Goal: Task Accomplishment & Management: Use online tool/utility

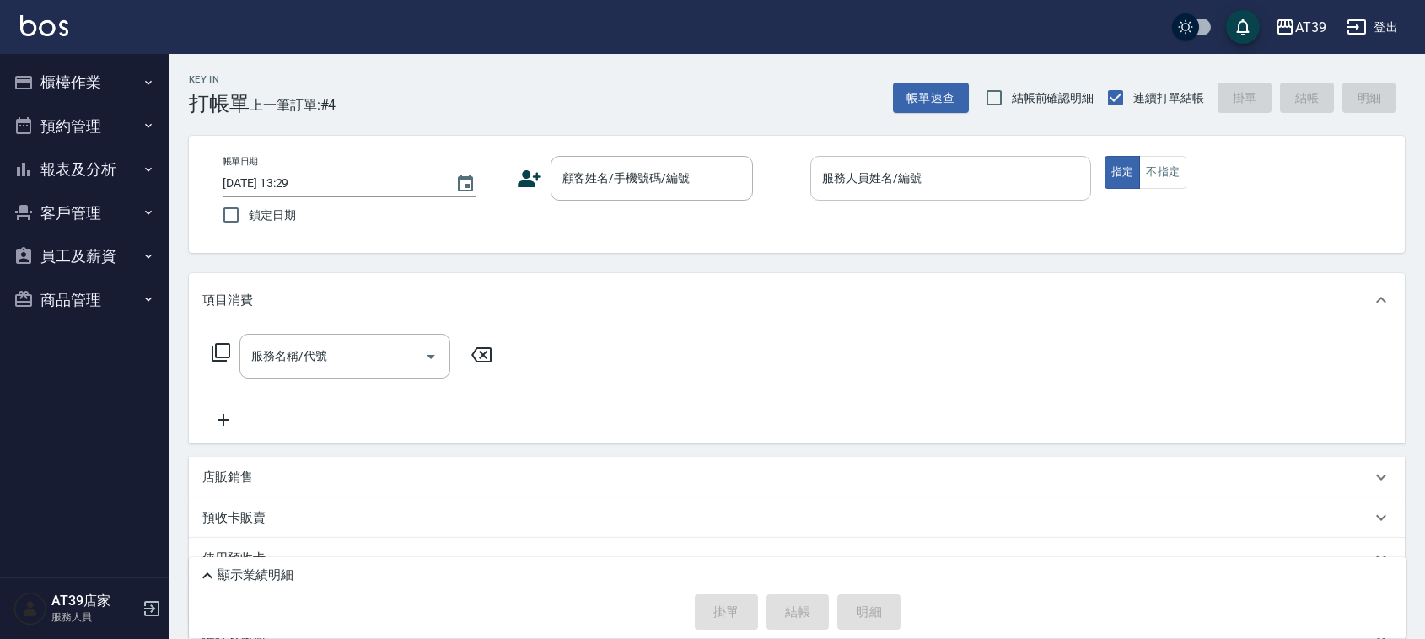
click at [869, 182] on input "服務人員姓名/編號" at bounding box center [951, 179] width 266 height 30
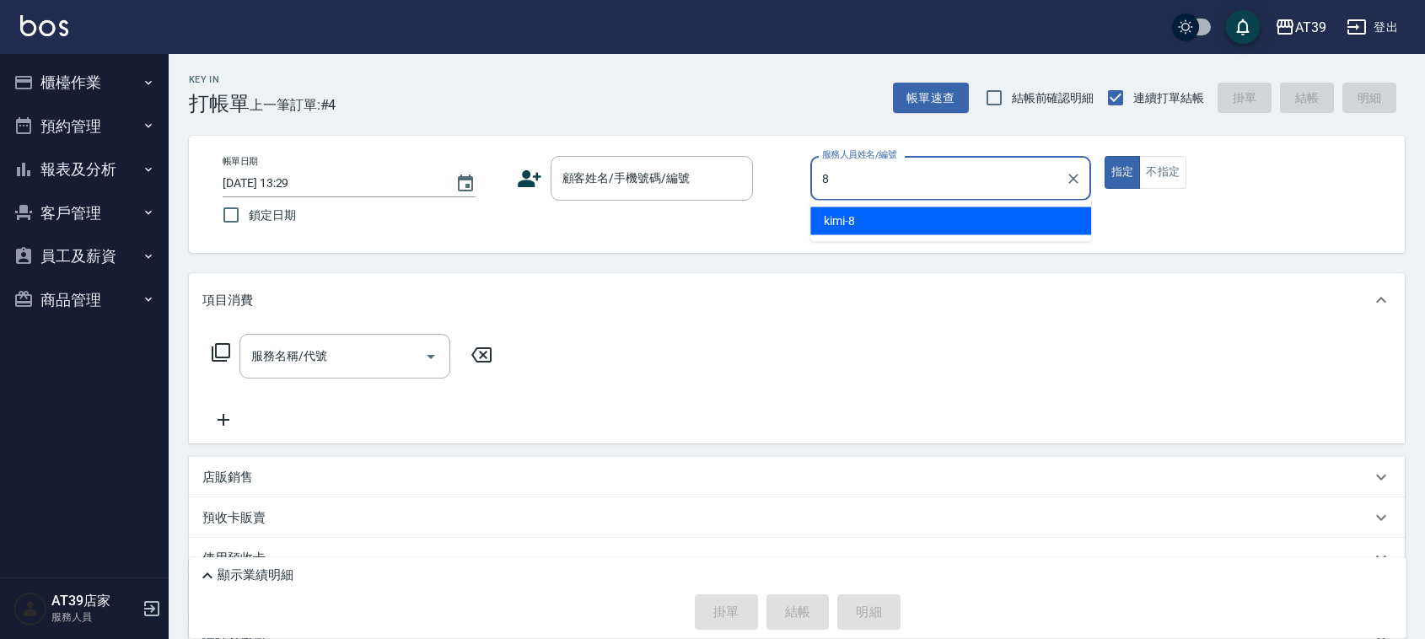
click at [883, 225] on div "kimi -8" at bounding box center [950, 221] width 281 height 28
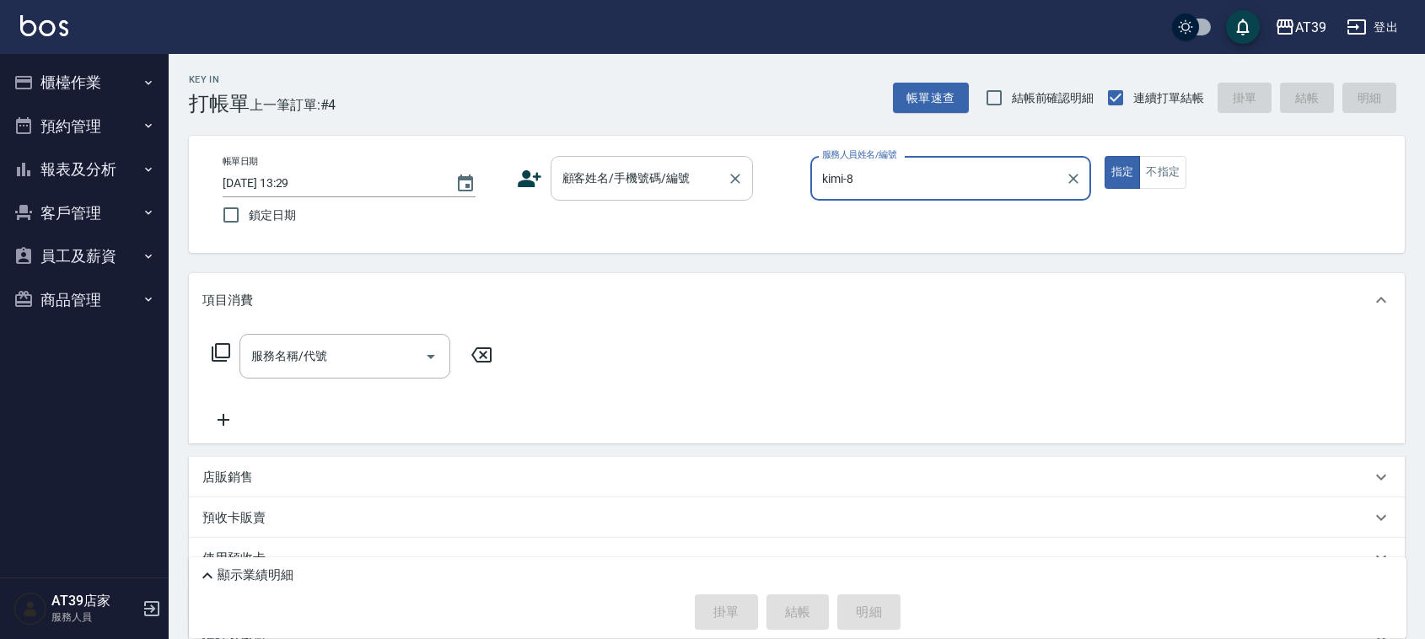
type input "kimi-8"
click at [658, 186] on input "顧客姓名/手機號碼/編號" at bounding box center [639, 179] width 162 height 30
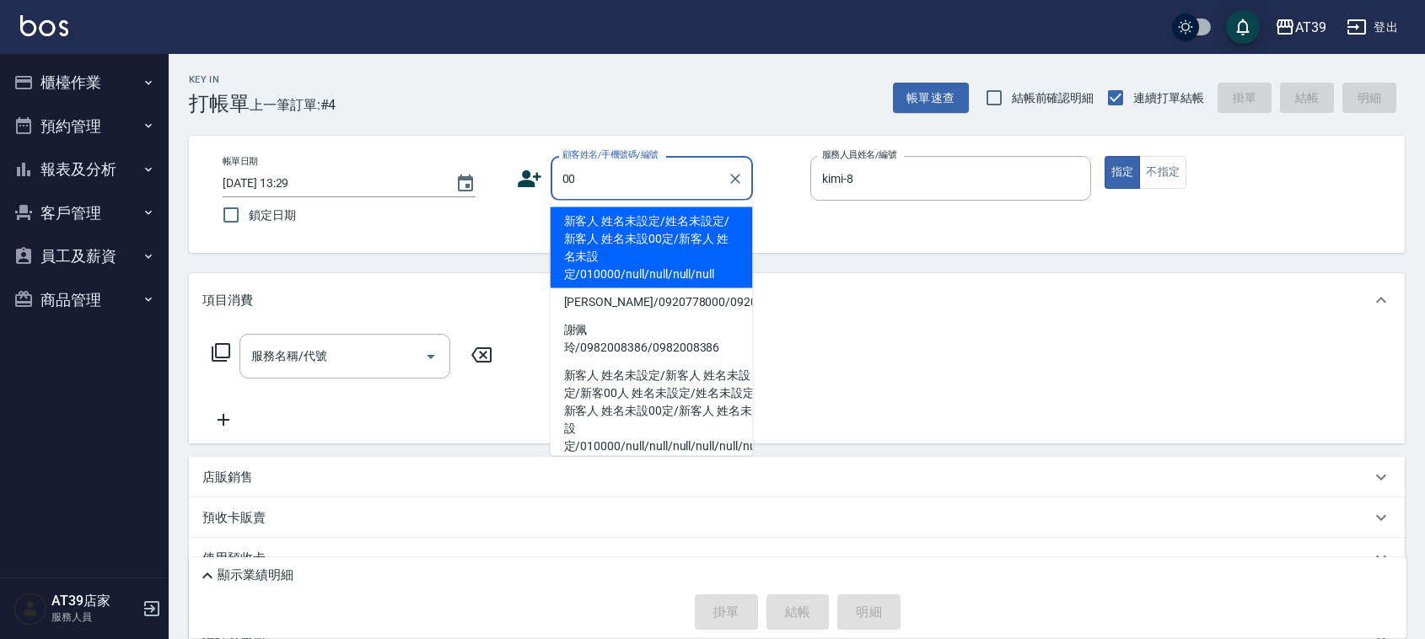
click at [649, 222] on li "新客人 姓名未設定/姓名未設定/新客人 姓名未設00定/新客人 姓名未設定/010000/null/null/null/null" at bounding box center [652, 247] width 202 height 81
type input "新客人 姓名未設定/姓名未設定/新客人 姓名未設00定/新客人 姓名未設定/010000/null/null/null/null"
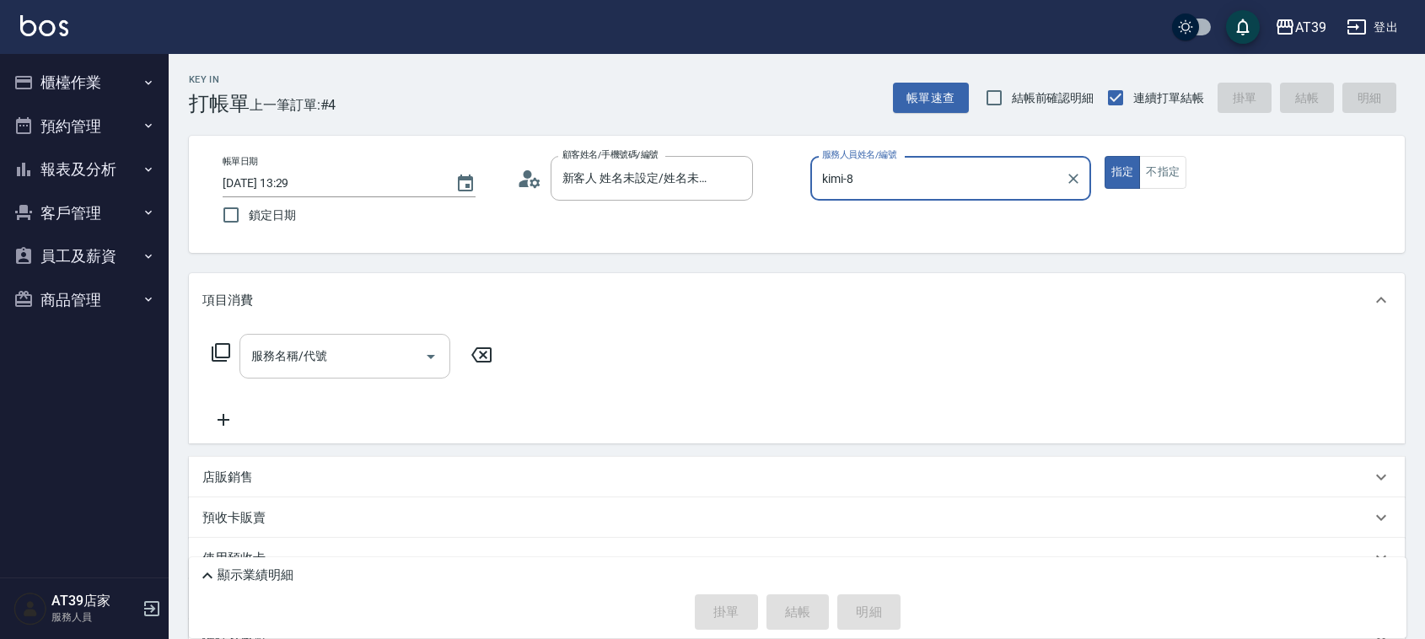
click at [346, 341] on input "服務名稱/代號" at bounding box center [332, 356] width 170 height 30
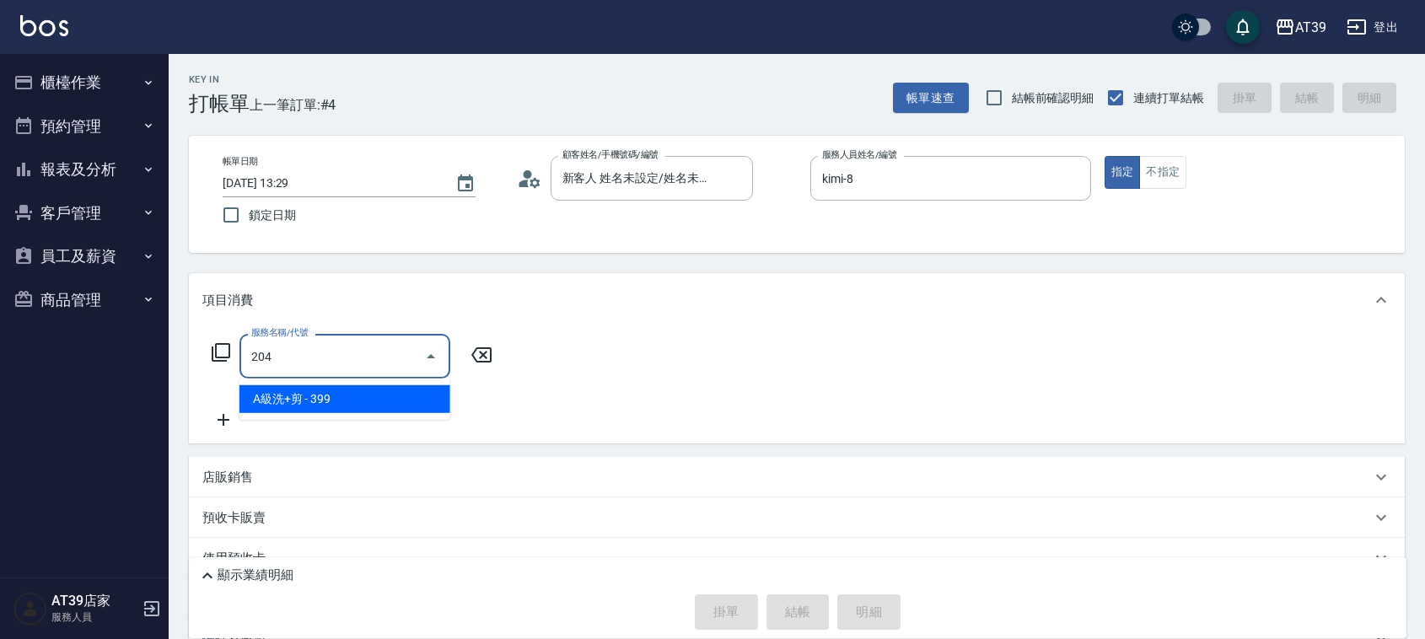
click at [364, 417] on ul "A級洗+剪 - 399" at bounding box center [344, 399] width 211 height 41
click at [373, 396] on span "A級洗+剪 - 399" at bounding box center [344, 399] width 211 height 28
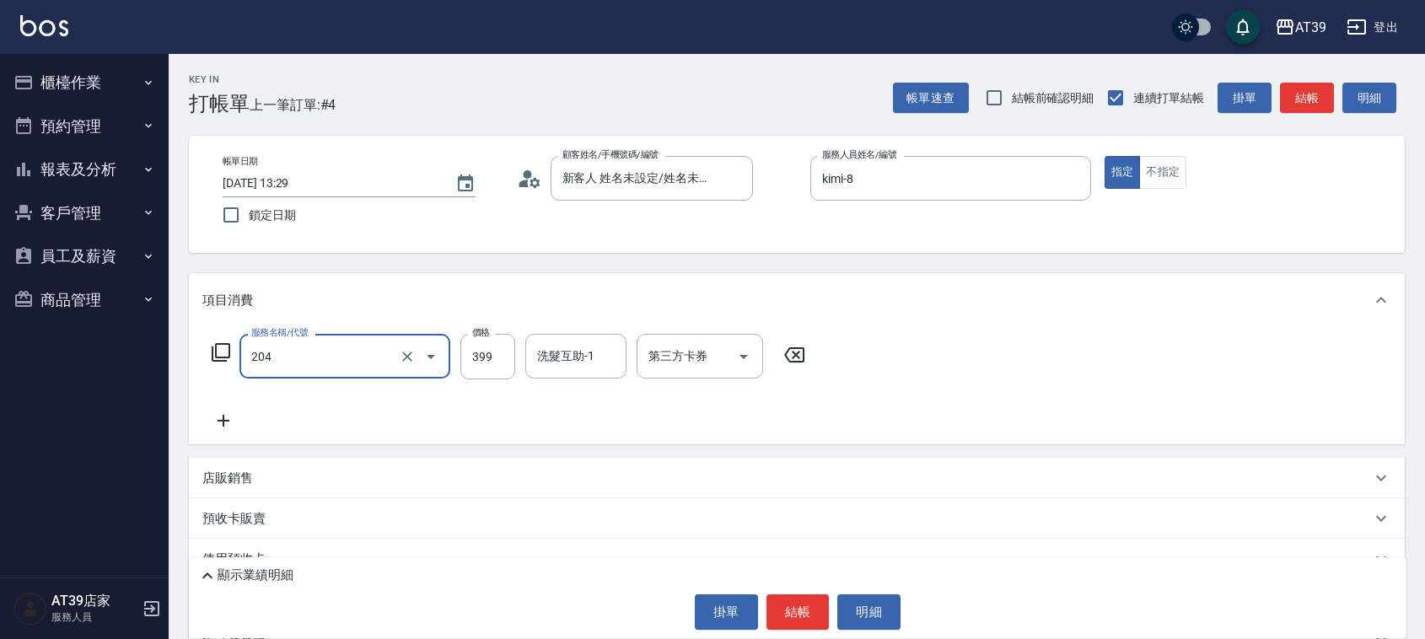
type input "A級洗+剪(204)"
click at [494, 314] on div "項目消費" at bounding box center [797, 300] width 1216 height 54
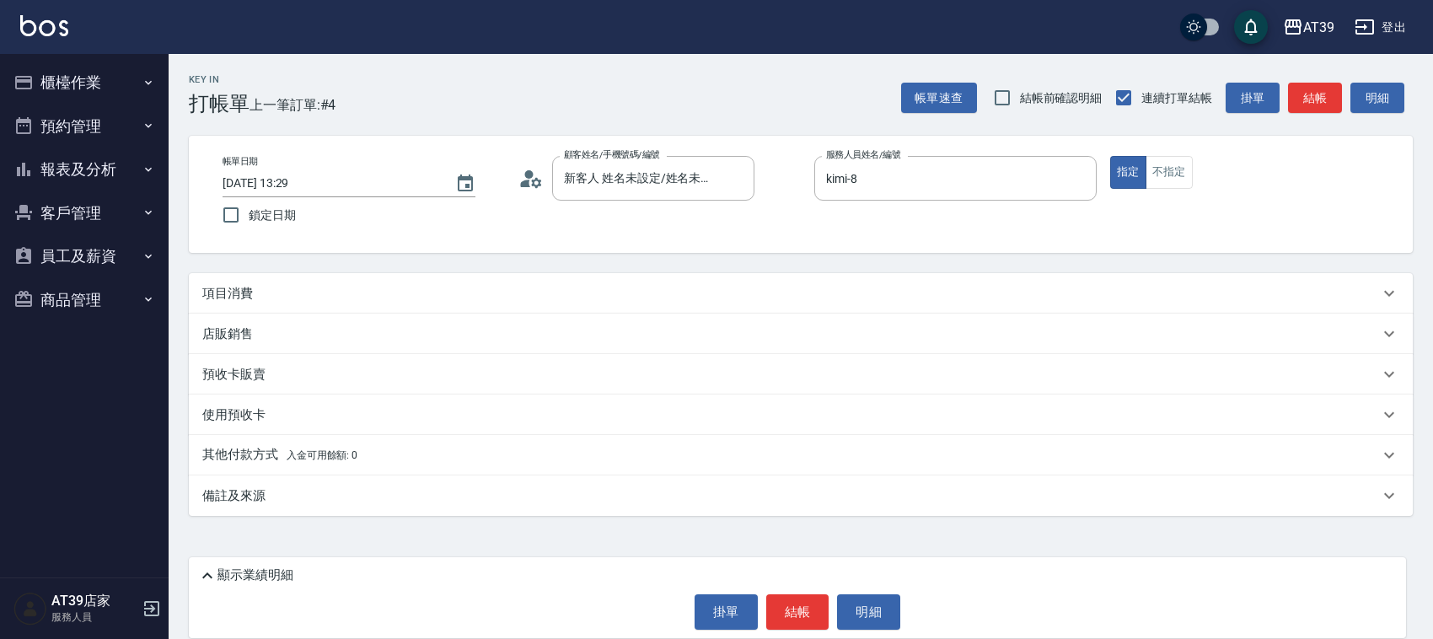
click at [486, 352] on div "店販銷售" at bounding box center [801, 334] width 1224 height 40
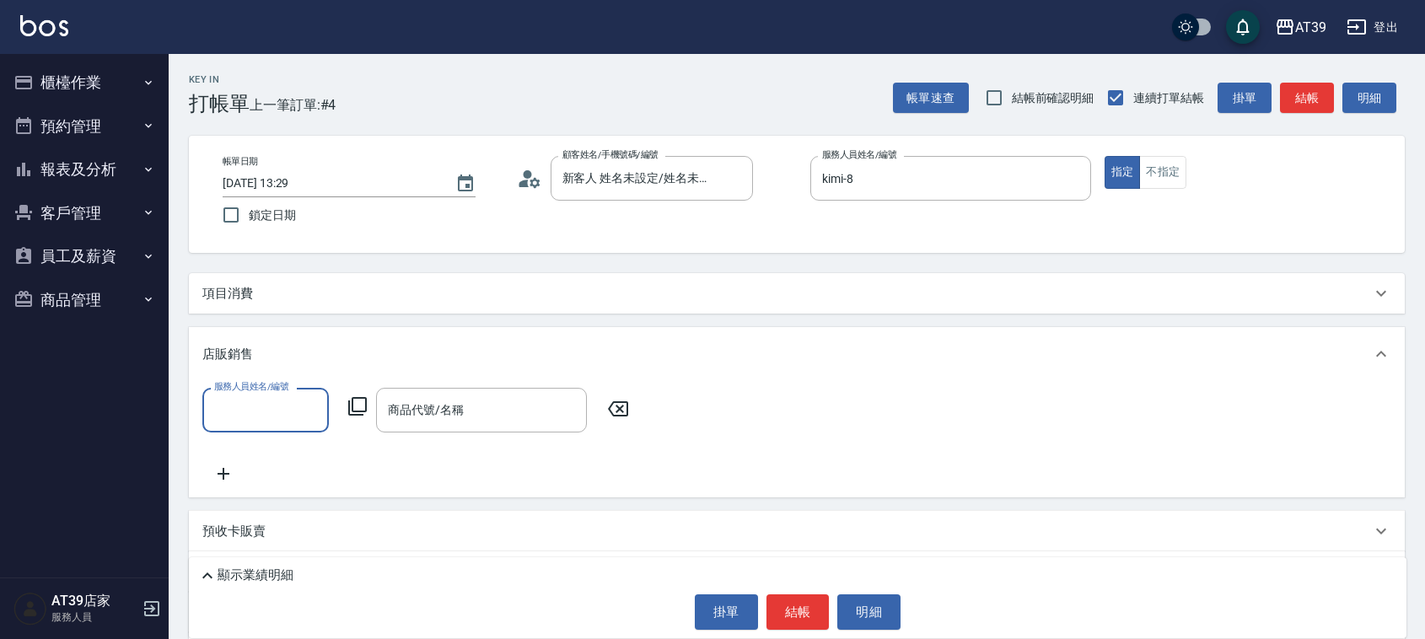
click at [492, 297] on div "項目消費" at bounding box center [786, 294] width 1169 height 18
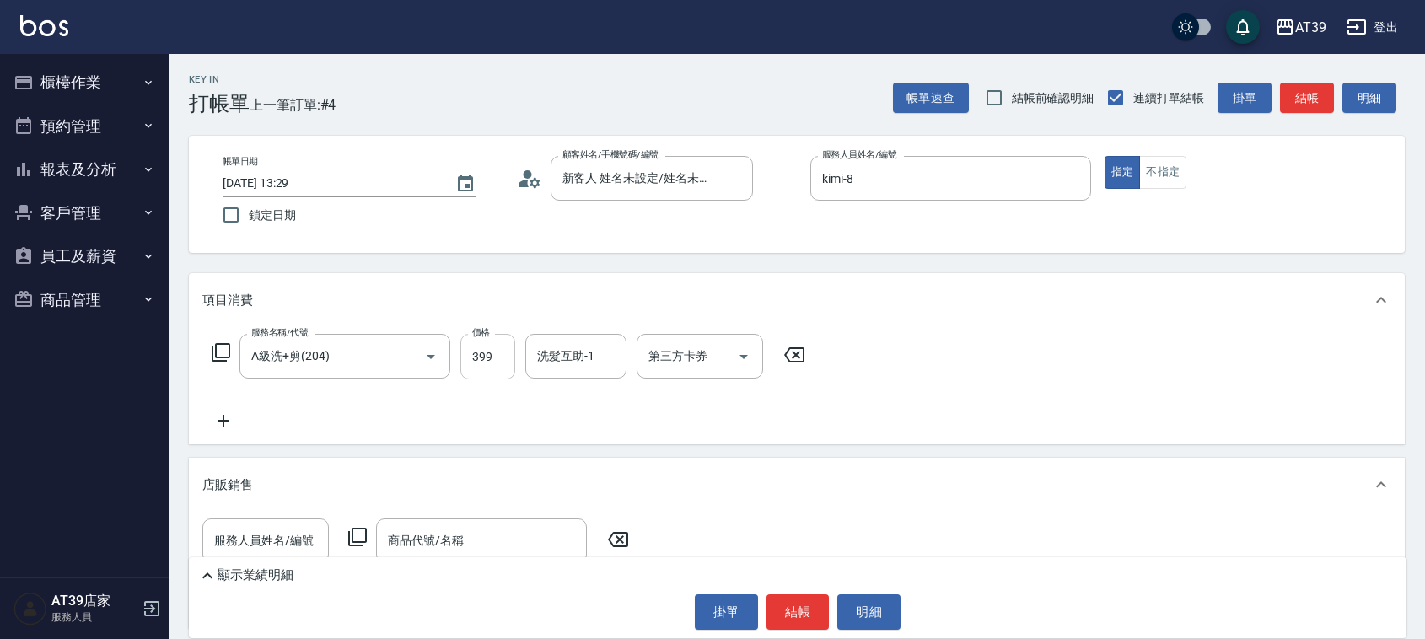
click at [486, 356] on input "399" at bounding box center [487, 357] width 55 height 46
type input "500"
click at [1305, 98] on button "結帳" at bounding box center [1307, 98] width 54 height 31
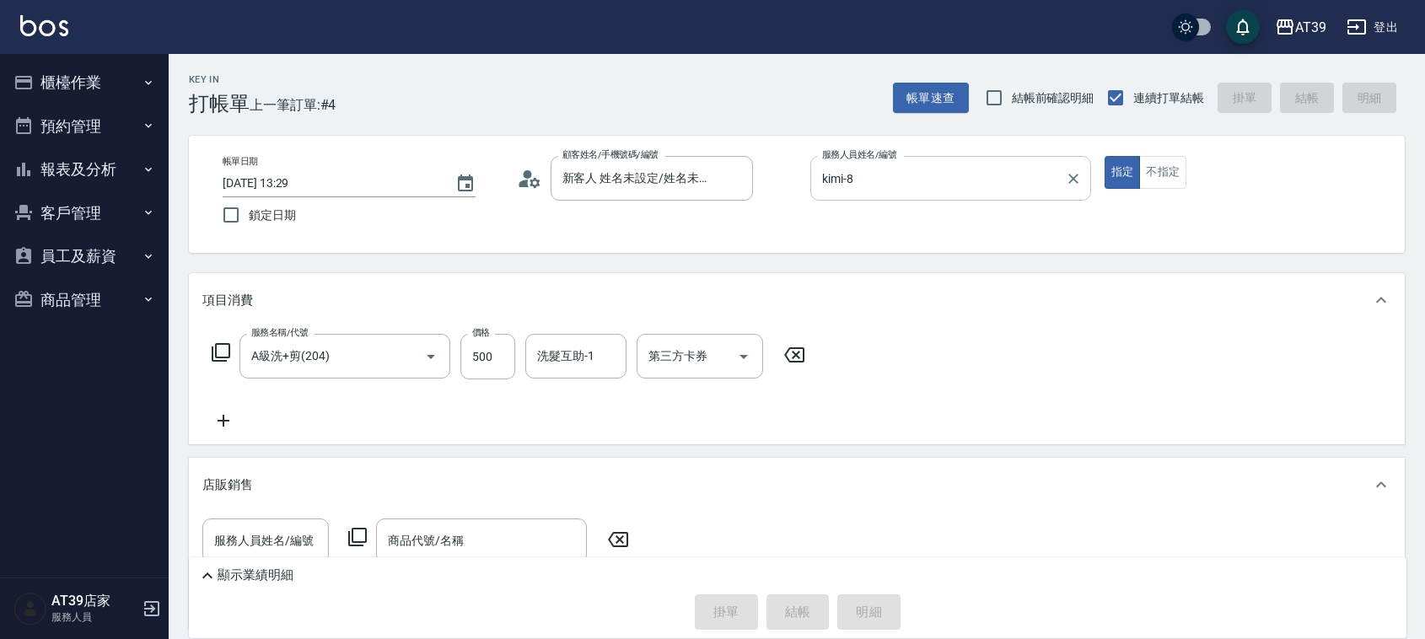
type input "2025/09/12 14:29"
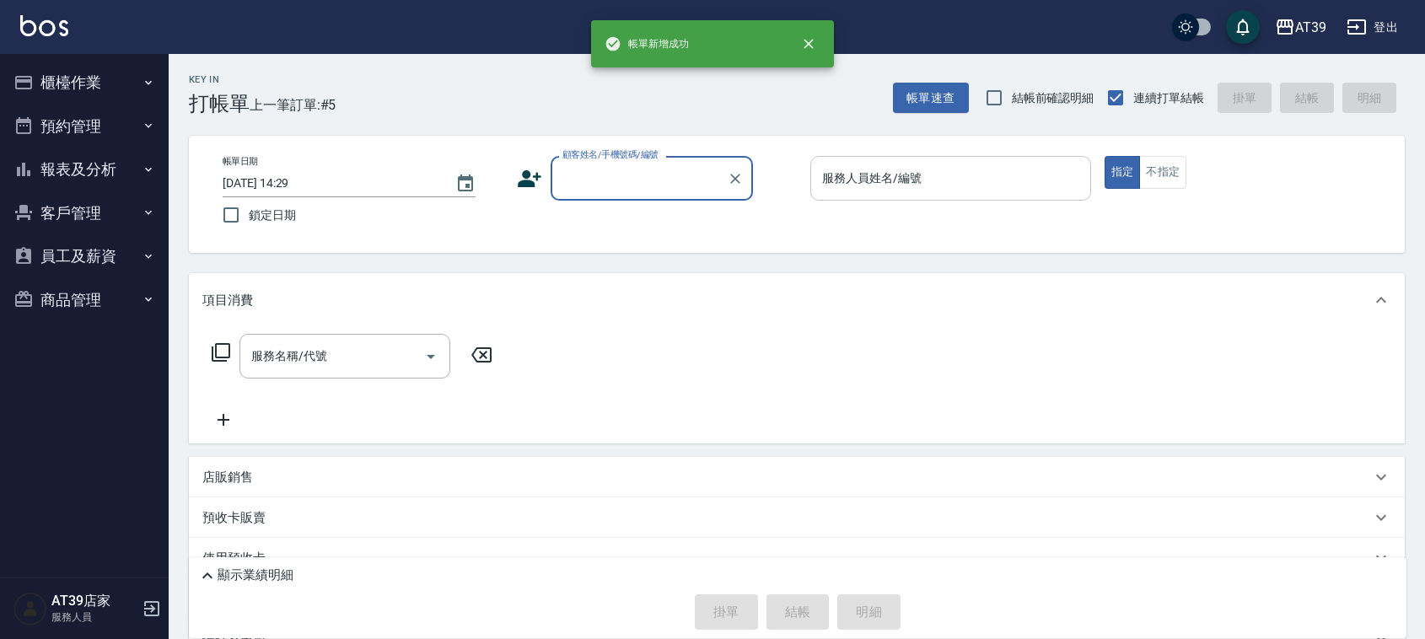
click at [941, 174] on input "服務人員姓名/編號" at bounding box center [951, 179] width 266 height 30
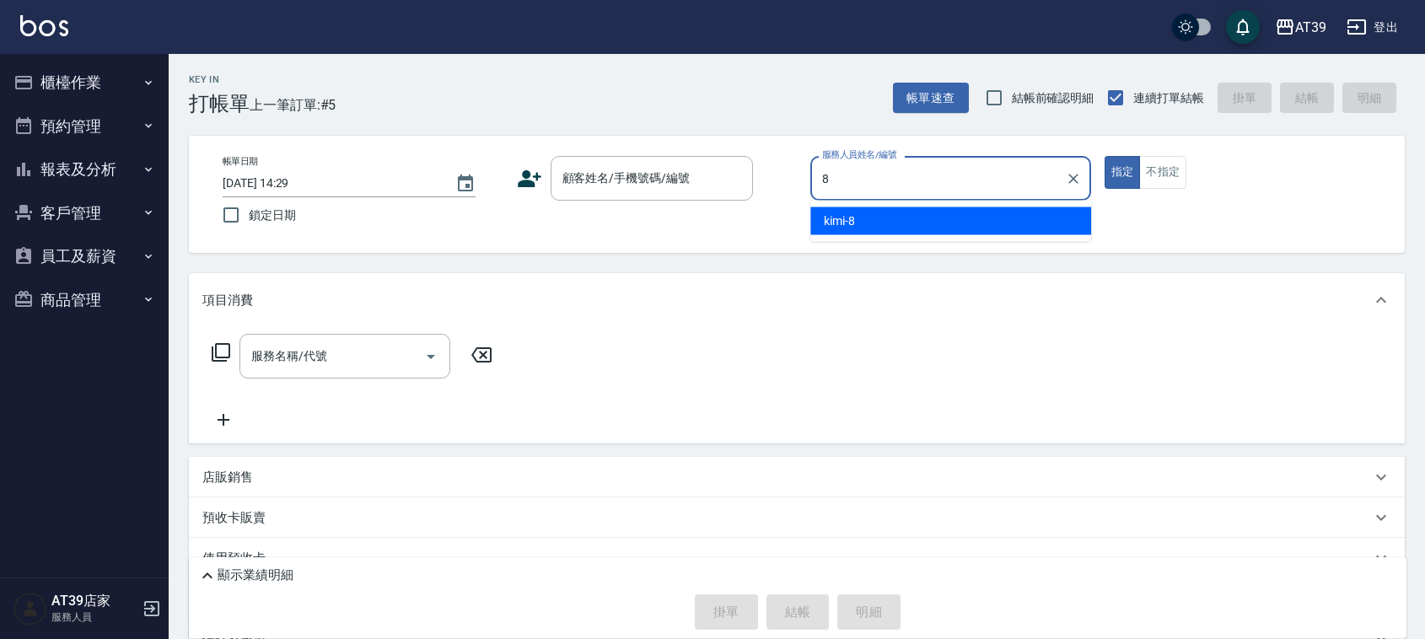
drag, startPoint x: 927, startPoint y: 238, endPoint x: 923, endPoint y: 225, distance: 13.3
click at [927, 237] on ul "kimi -8" at bounding box center [950, 221] width 281 height 41
click at [921, 212] on div "kimi -8" at bounding box center [950, 221] width 281 height 28
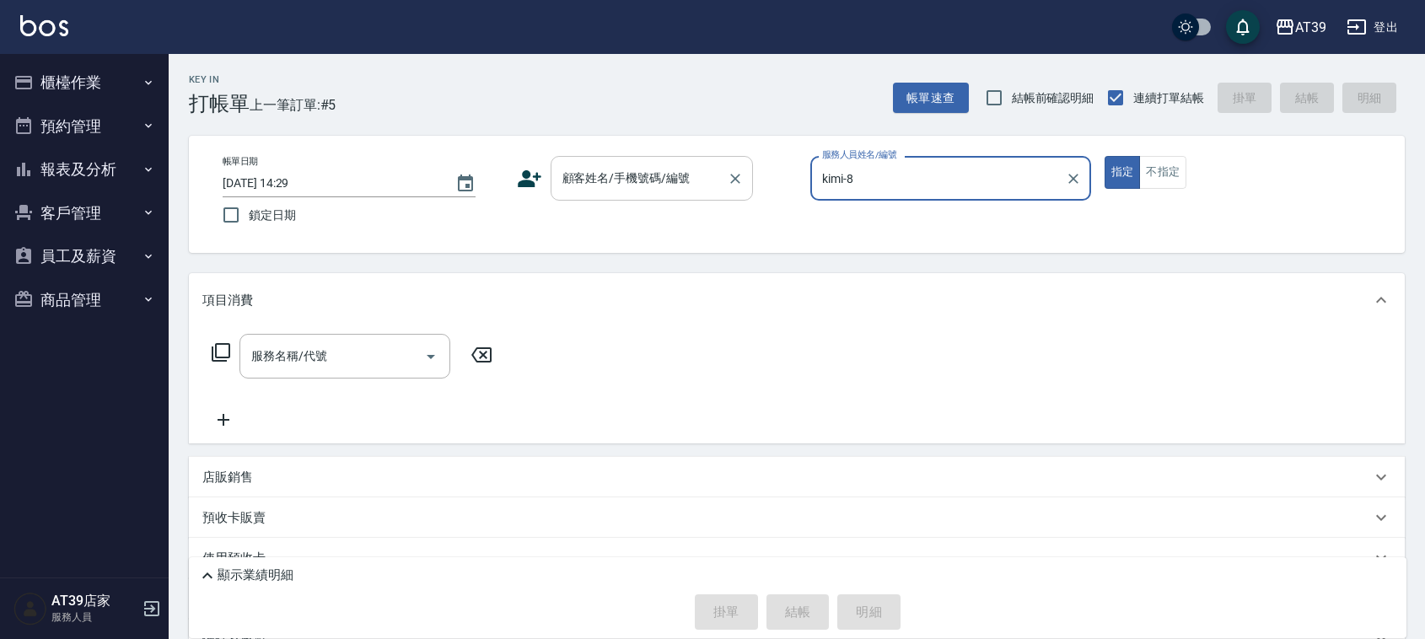
click at [688, 161] on div "顧客姓名/手機號碼/編號" at bounding box center [652, 178] width 202 height 45
type input "kimi-8"
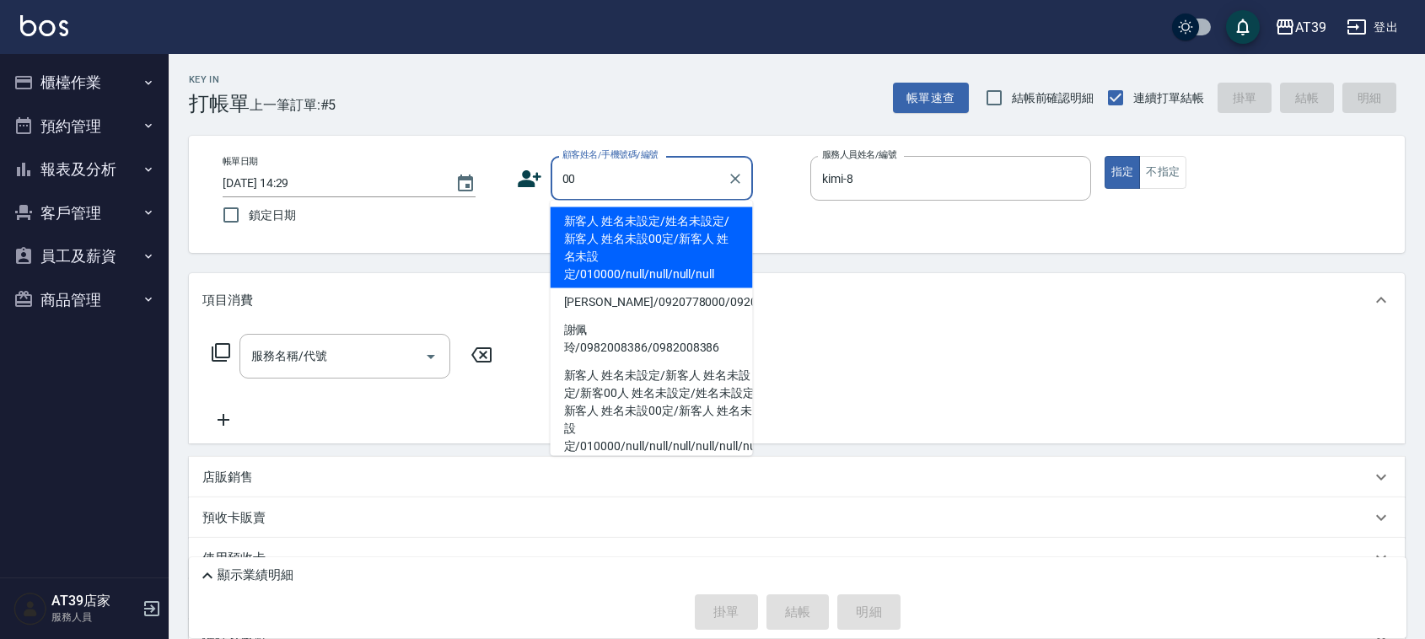
click at [652, 212] on li "新客人 姓名未設定/姓名未設定/新客人 姓名未設00定/新客人 姓名未設定/010000/null/null/null/null" at bounding box center [652, 247] width 202 height 81
type input "新客人 姓名未設定/姓名未設定/新客人 姓名未設00定/新客人 姓名未設定/010000/null/null/null/null"
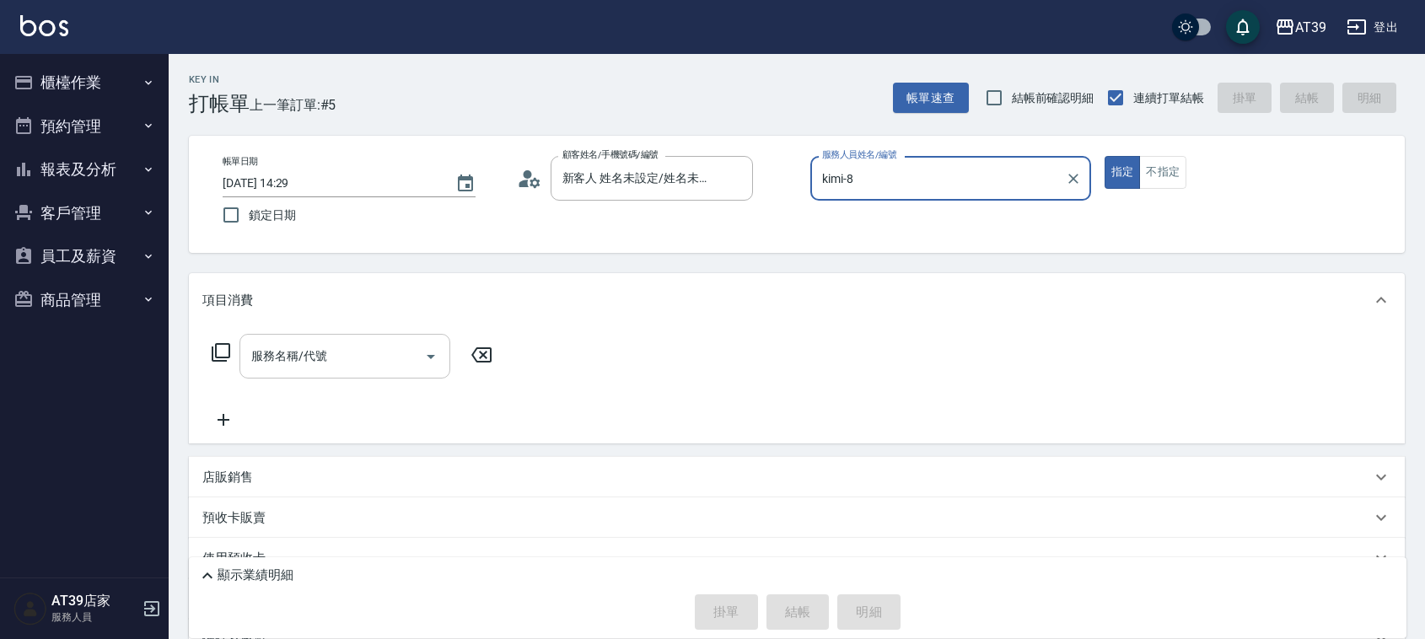
click at [384, 376] on div "服務名稱/代號" at bounding box center [344, 356] width 211 height 45
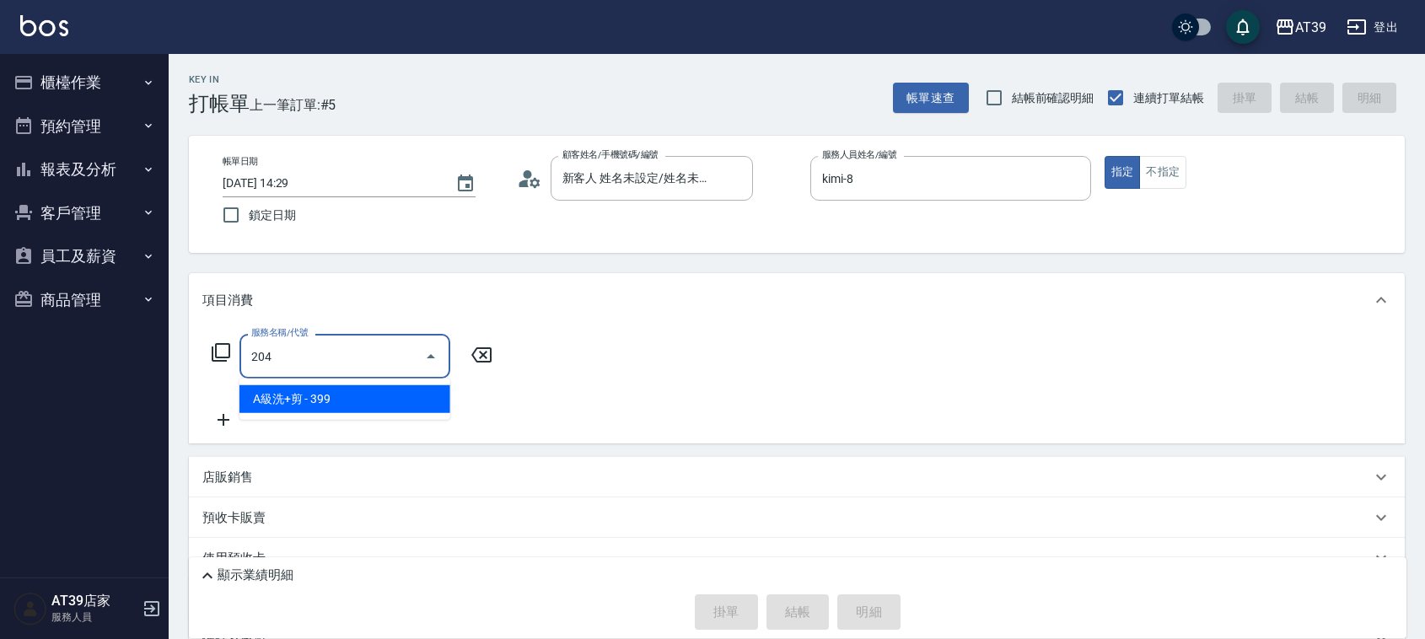
click at [372, 406] on span "A級洗+剪 - 399" at bounding box center [344, 399] width 211 height 28
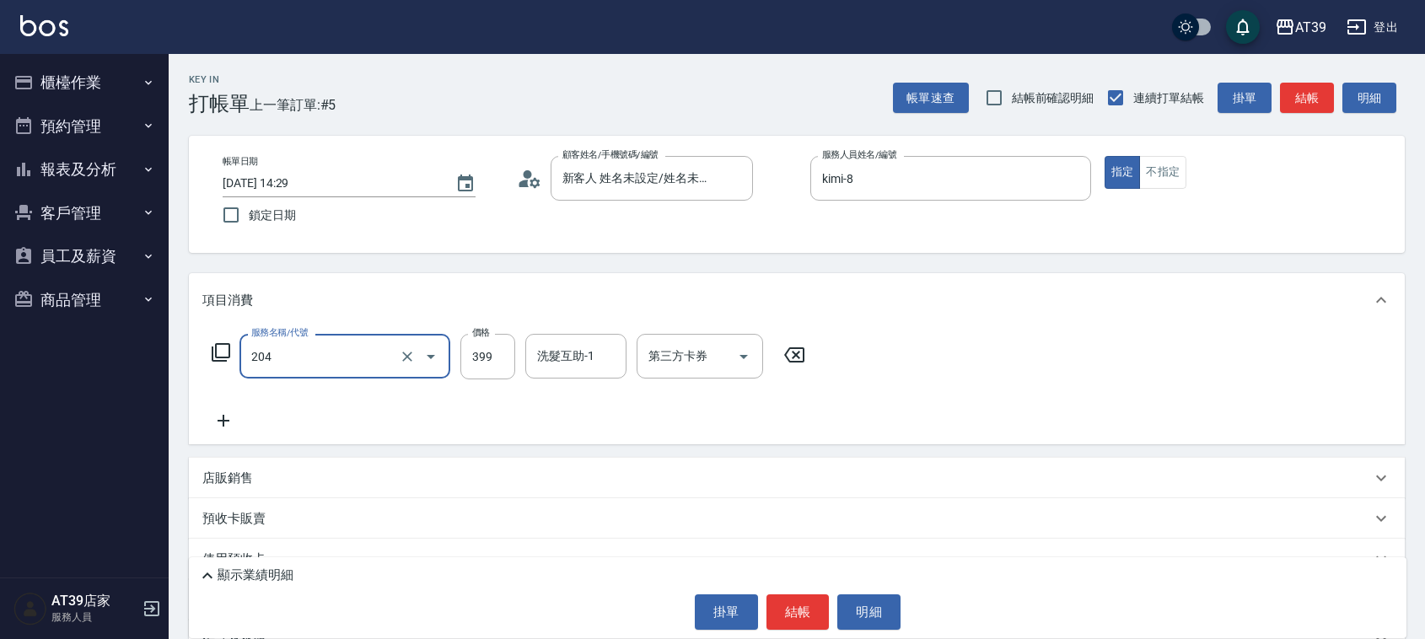
type input "A級洗+剪(204)"
click at [455, 359] on div "服務名稱/代號 A級洗+剪(204) 服務名稱/代號 價格 399 價格 洗髮互助-1 洗髮互助-1 第三方卡券 第三方卡券" at bounding box center [508, 357] width 613 height 46
click at [493, 347] on input "399" at bounding box center [487, 357] width 55 height 46
type input "500"
click at [1312, 84] on button "結帳" at bounding box center [1307, 98] width 54 height 31
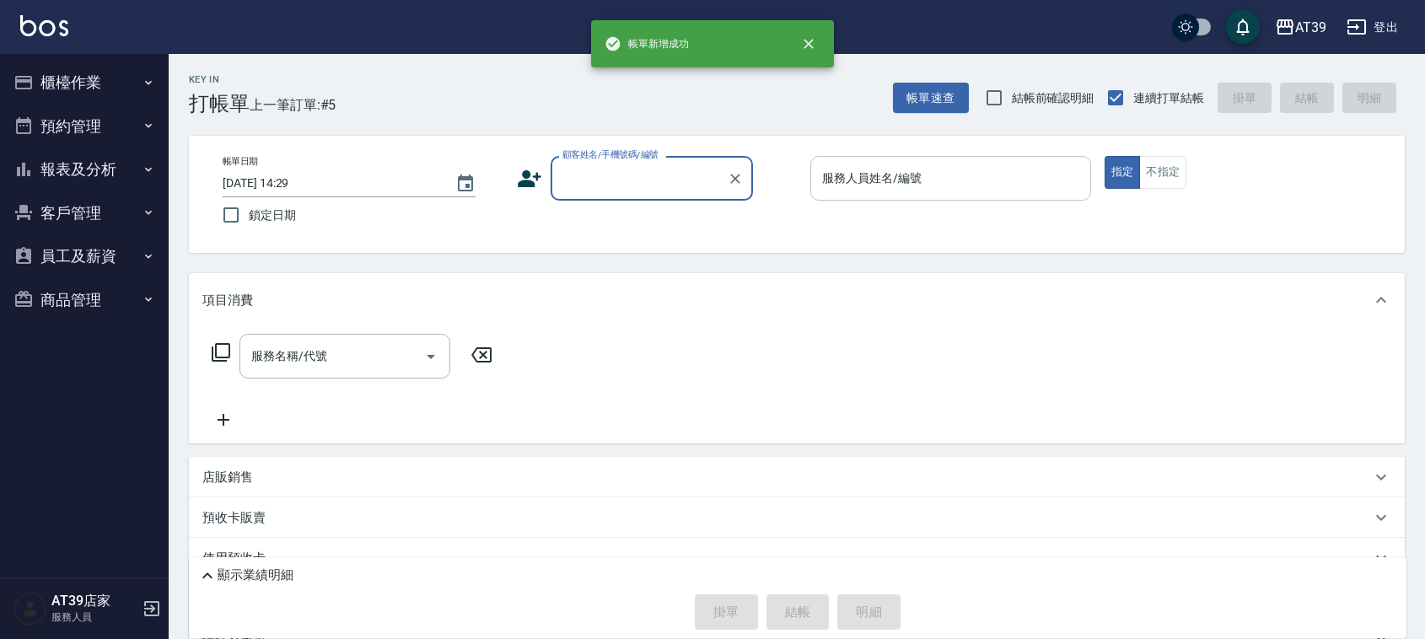
click at [849, 171] on input "服務人員姓名/編號" at bounding box center [951, 179] width 266 height 30
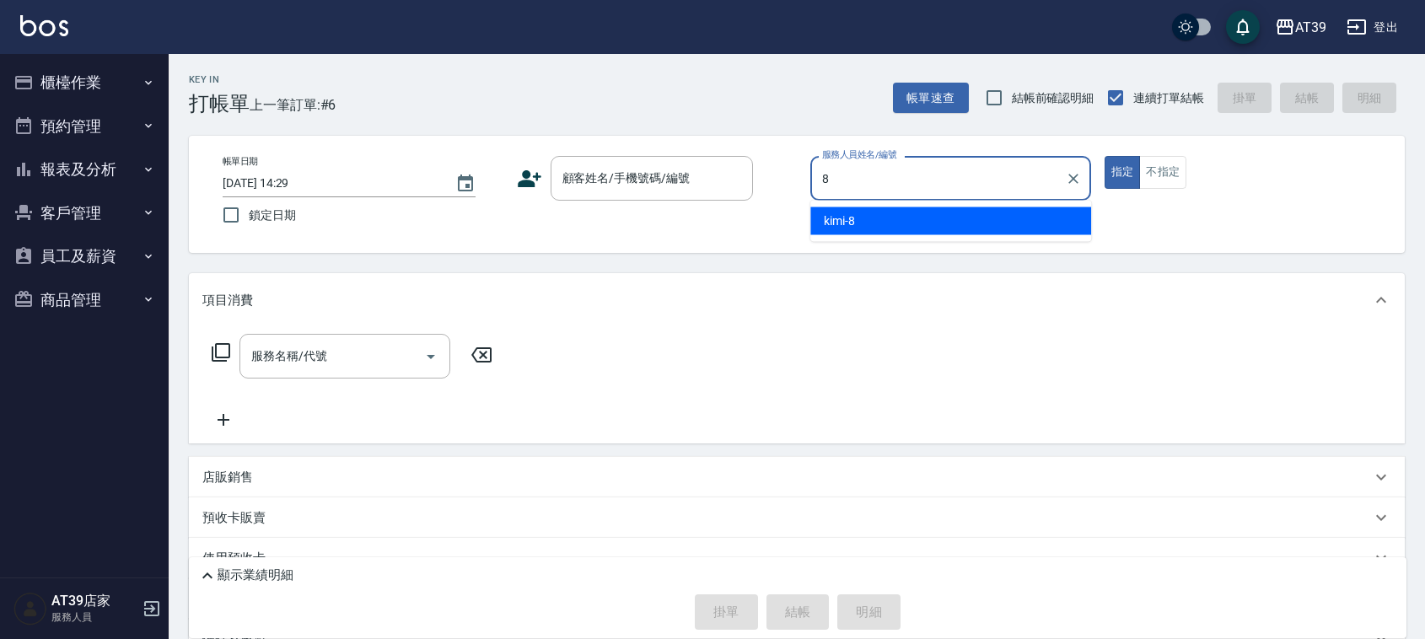
click at [890, 222] on div "kimi -8" at bounding box center [950, 221] width 281 height 28
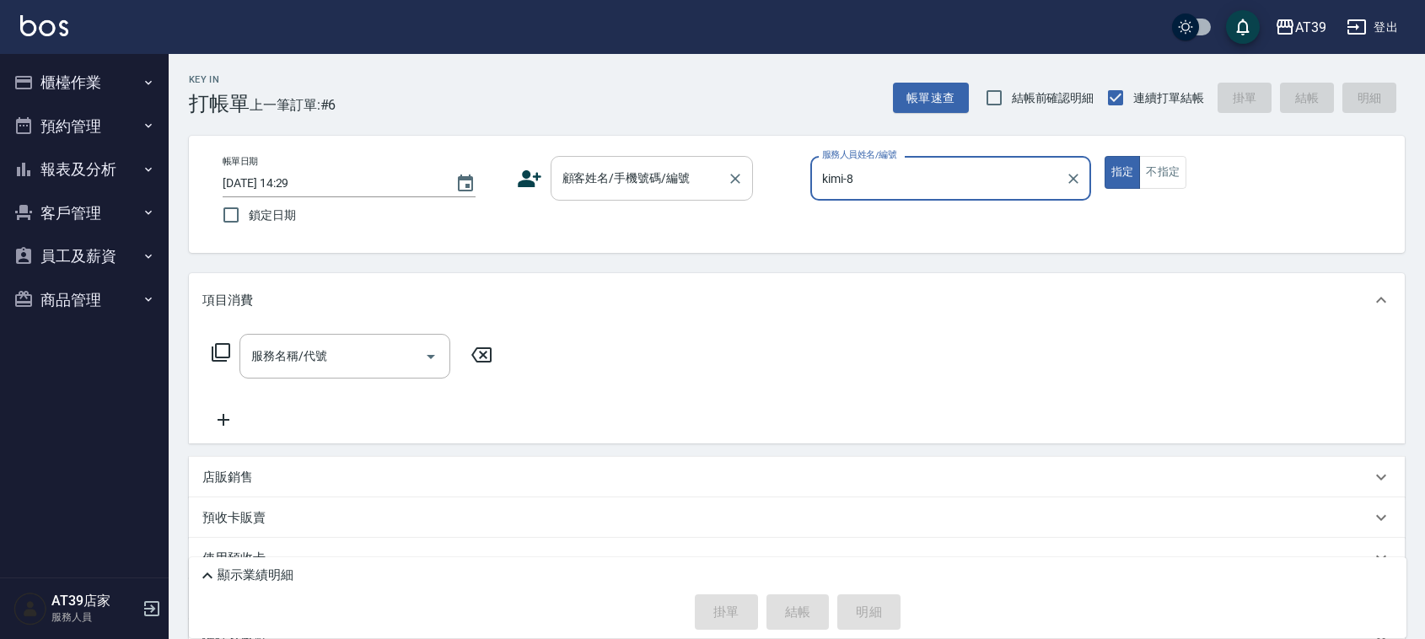
type input "kimi-8"
click at [693, 178] on input "顧客姓名/手機號碼/編號" at bounding box center [639, 179] width 162 height 30
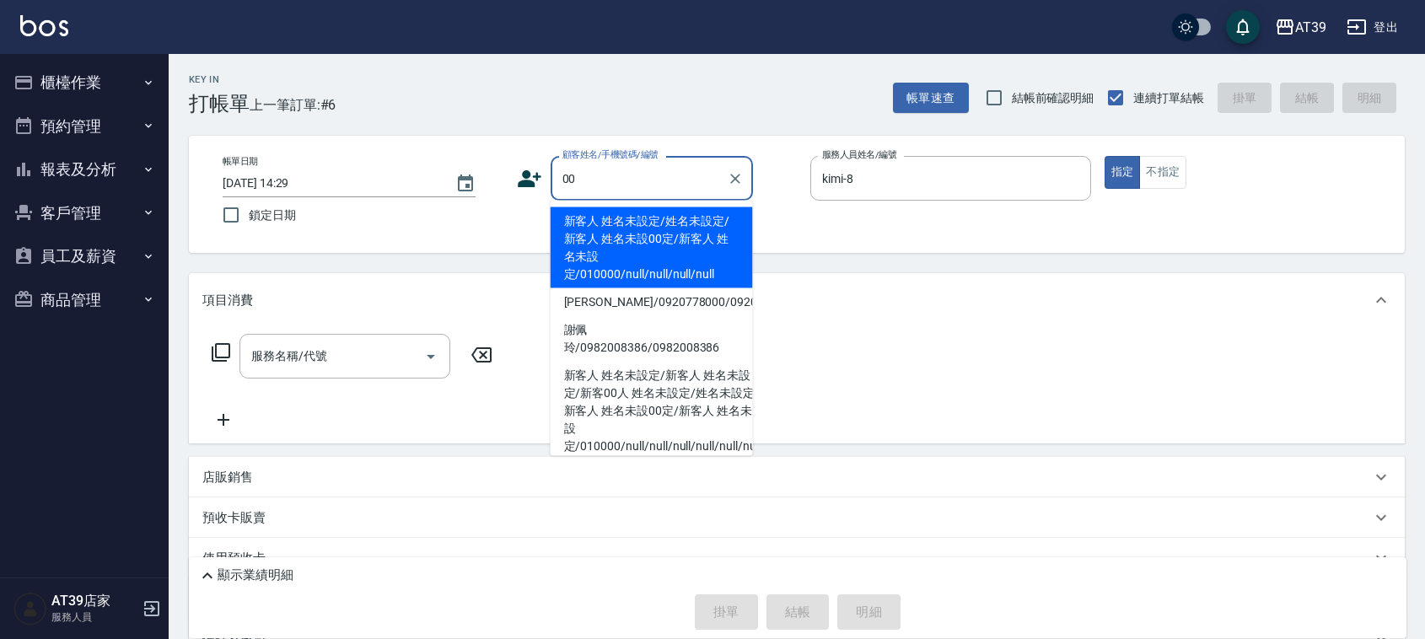
click at [659, 229] on li "新客人 姓名未設定/姓名未設定/新客人 姓名未設00定/新客人 姓名未設定/010000/null/null/null/null" at bounding box center [652, 247] width 202 height 81
type input "新客人 姓名未設定/姓名未設定/新客人 姓名未設00定/新客人 姓名未設定/010000/null/null/null/null"
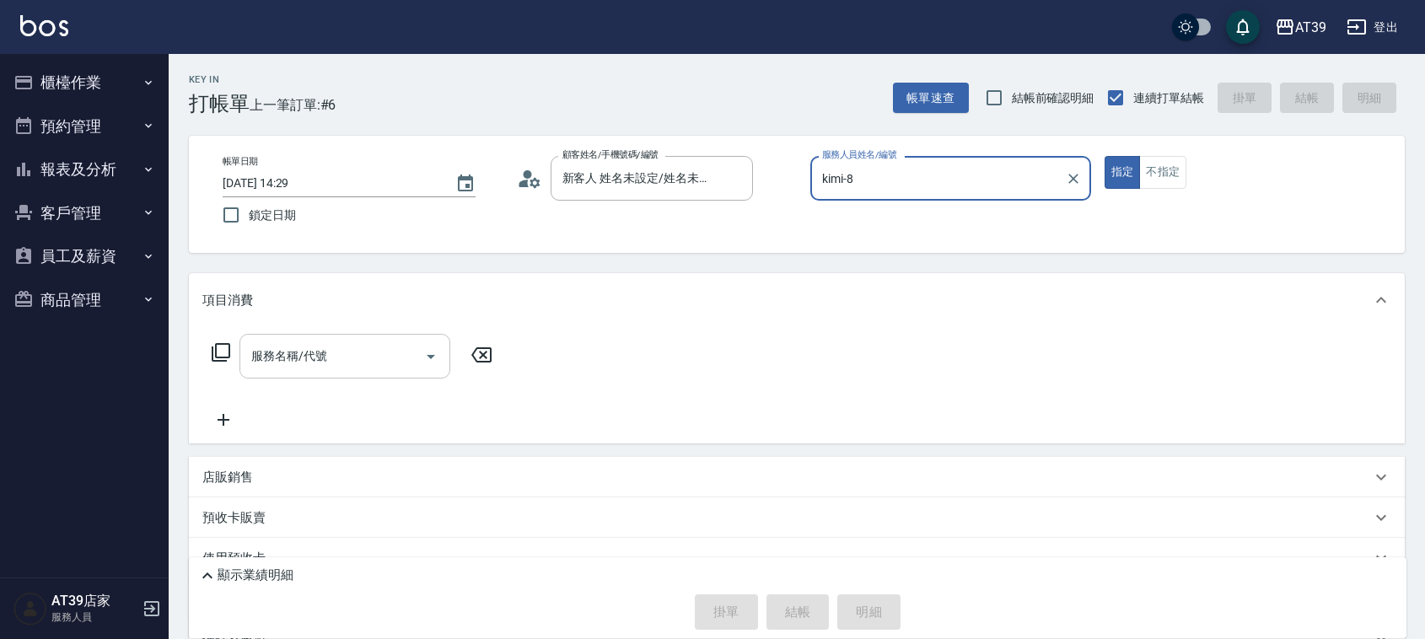
click at [360, 347] on input "服務名稱/代號" at bounding box center [332, 356] width 170 height 30
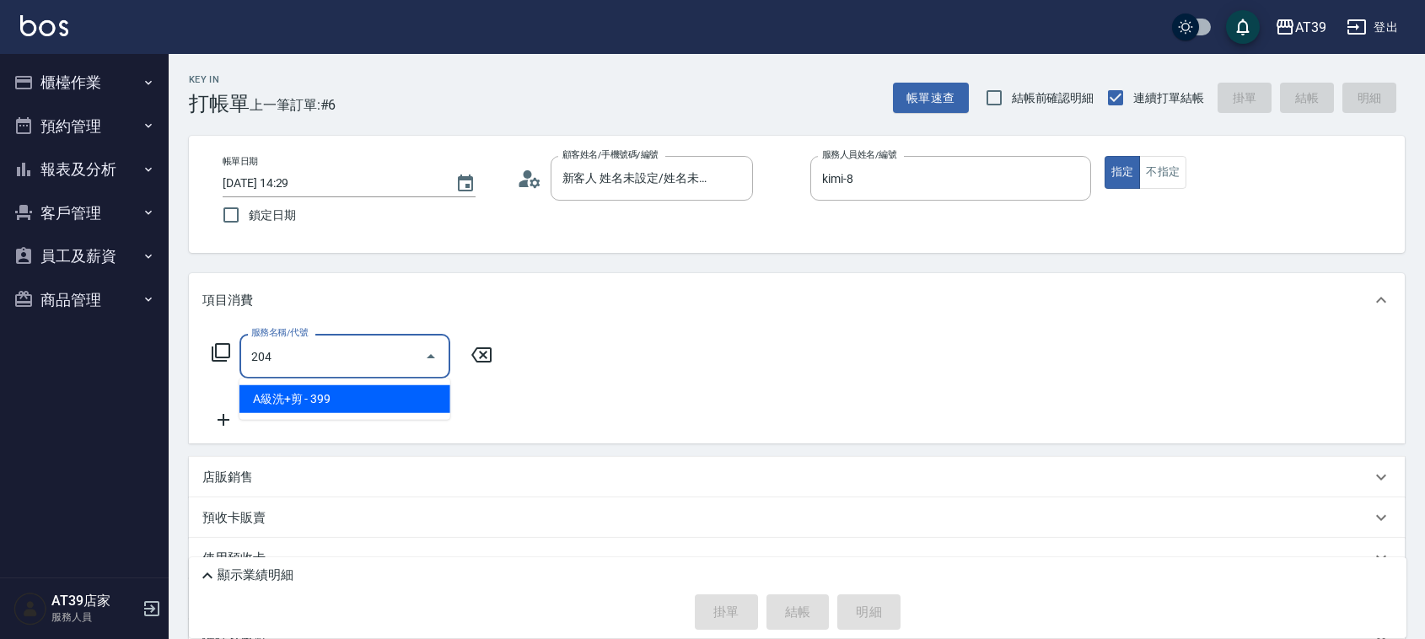
click at [363, 390] on span "A級洗+剪 - 399" at bounding box center [344, 399] width 211 height 28
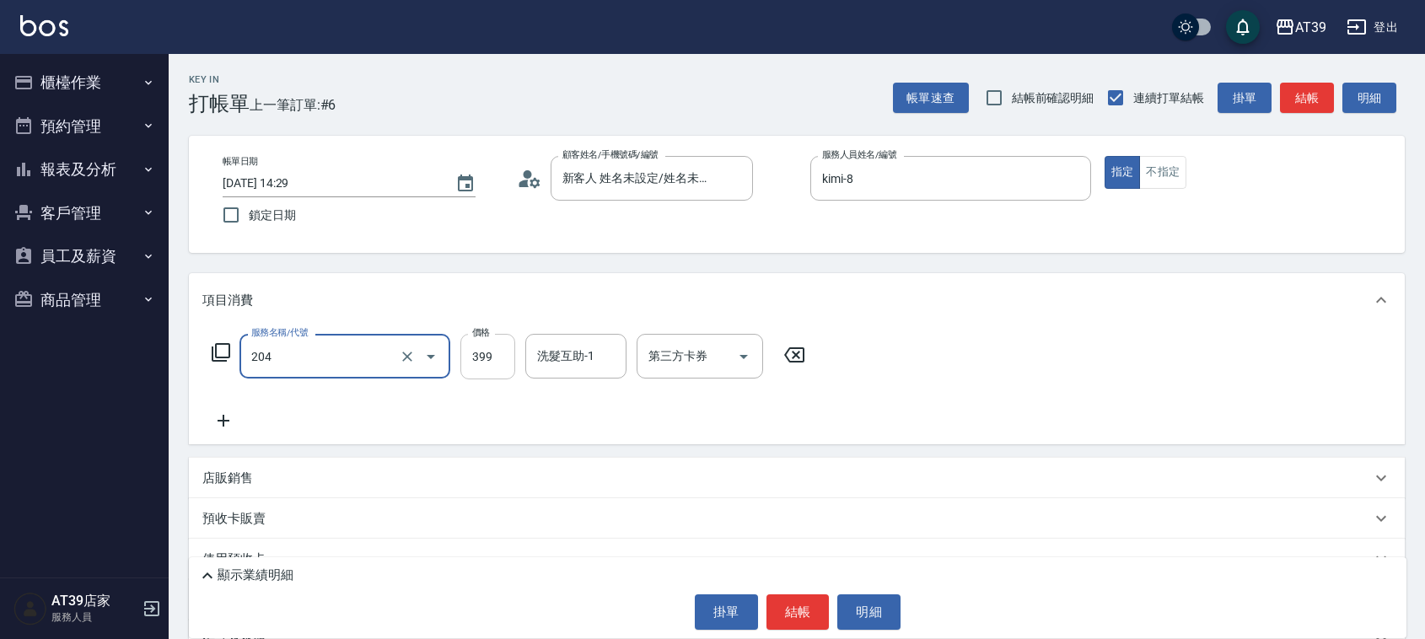
type input "A級洗+剪(204)"
click at [477, 350] on input "399" at bounding box center [487, 357] width 55 height 46
type input "500"
click at [1287, 103] on button "結帳" at bounding box center [1307, 98] width 54 height 31
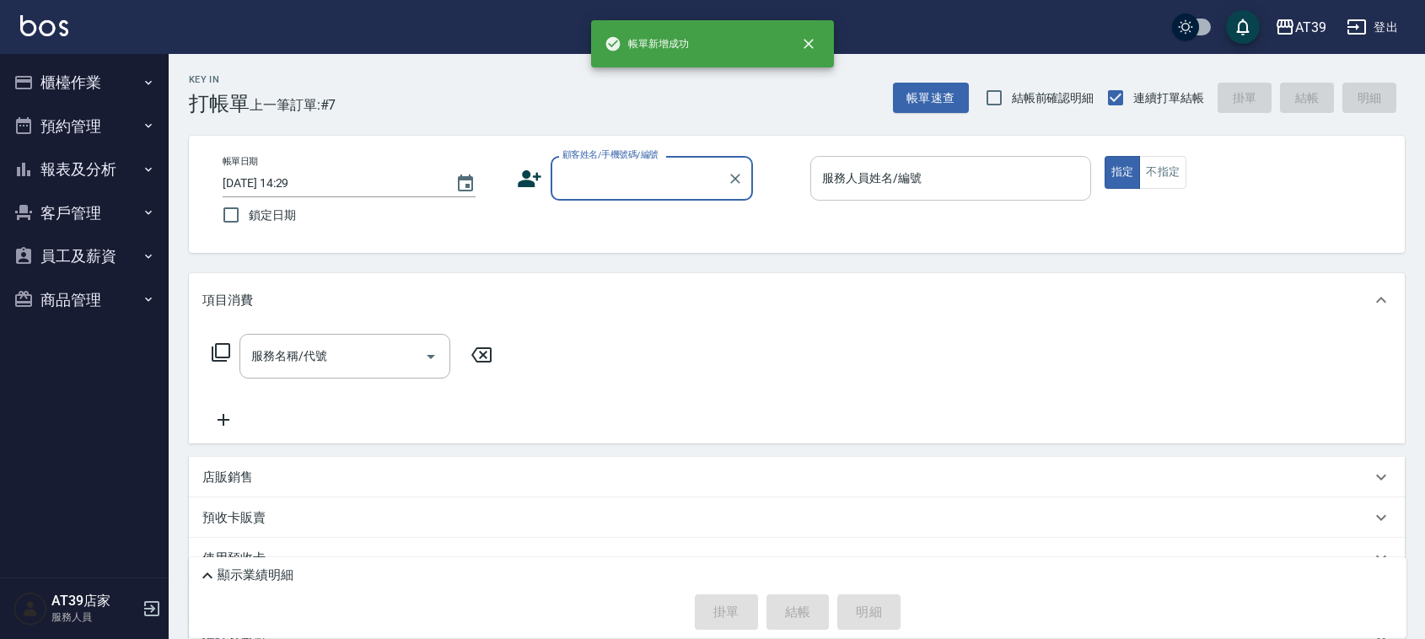
click at [923, 164] on input "服務人員姓名/編號" at bounding box center [951, 179] width 266 height 30
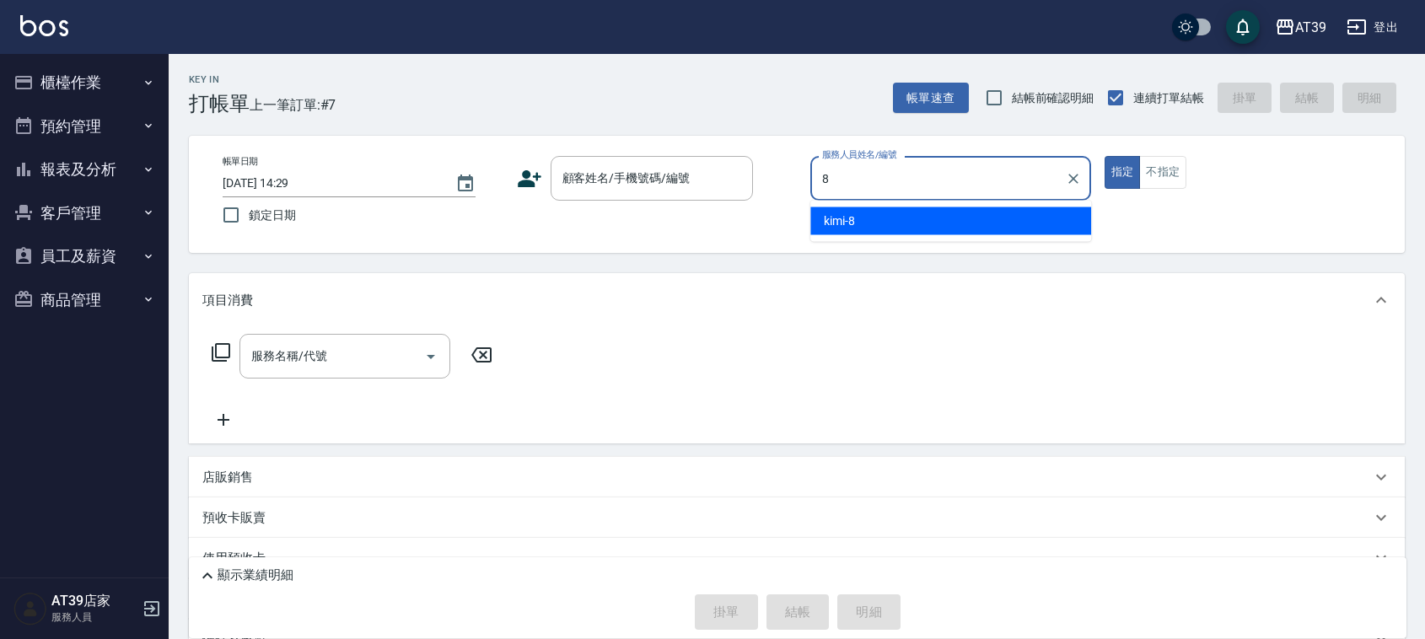
click at [929, 220] on div "kimi -8" at bounding box center [950, 221] width 281 height 28
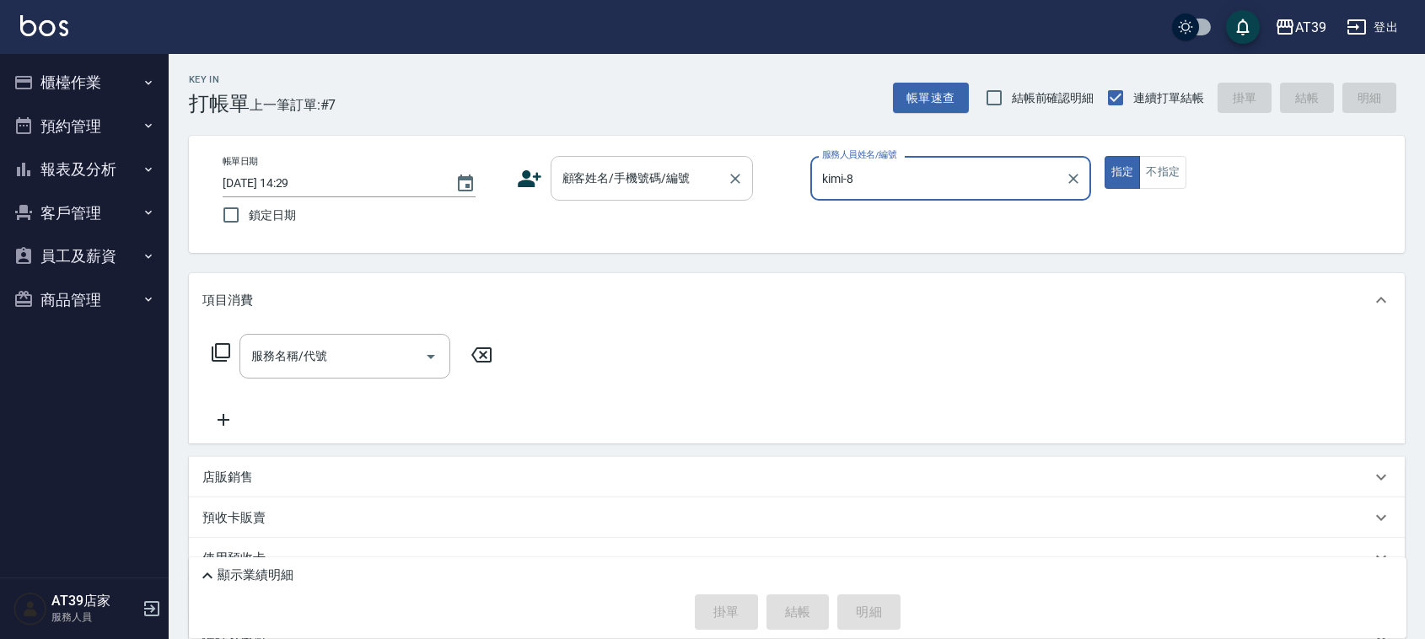
type input "kimi-8"
click at [696, 175] on input "顧客姓名/手機號碼/編號" at bounding box center [639, 179] width 162 height 30
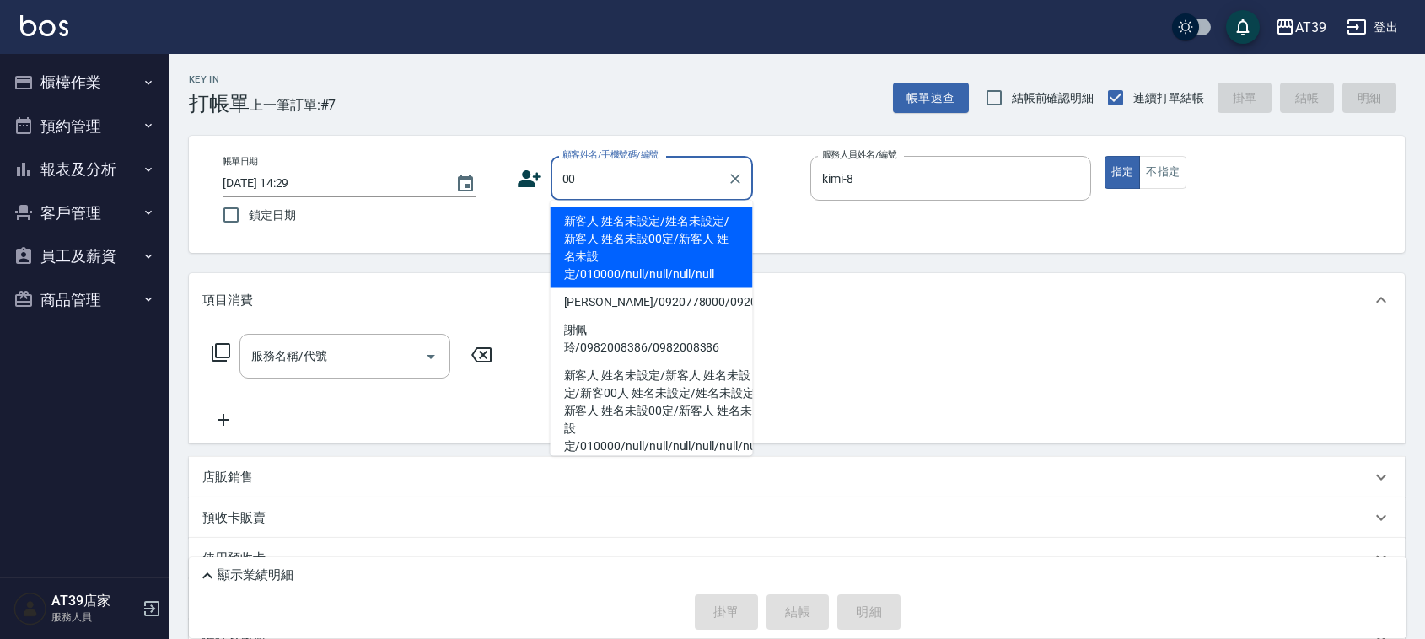
click at [664, 228] on li "新客人 姓名未設定/姓名未設定/新客人 姓名未設00定/新客人 姓名未設定/010000/null/null/null/null" at bounding box center [652, 247] width 202 height 81
type input "新客人 姓名未設定/姓名未設定/新客人 姓名未設00定/新客人 姓名未設定/010000/null/null/null/null"
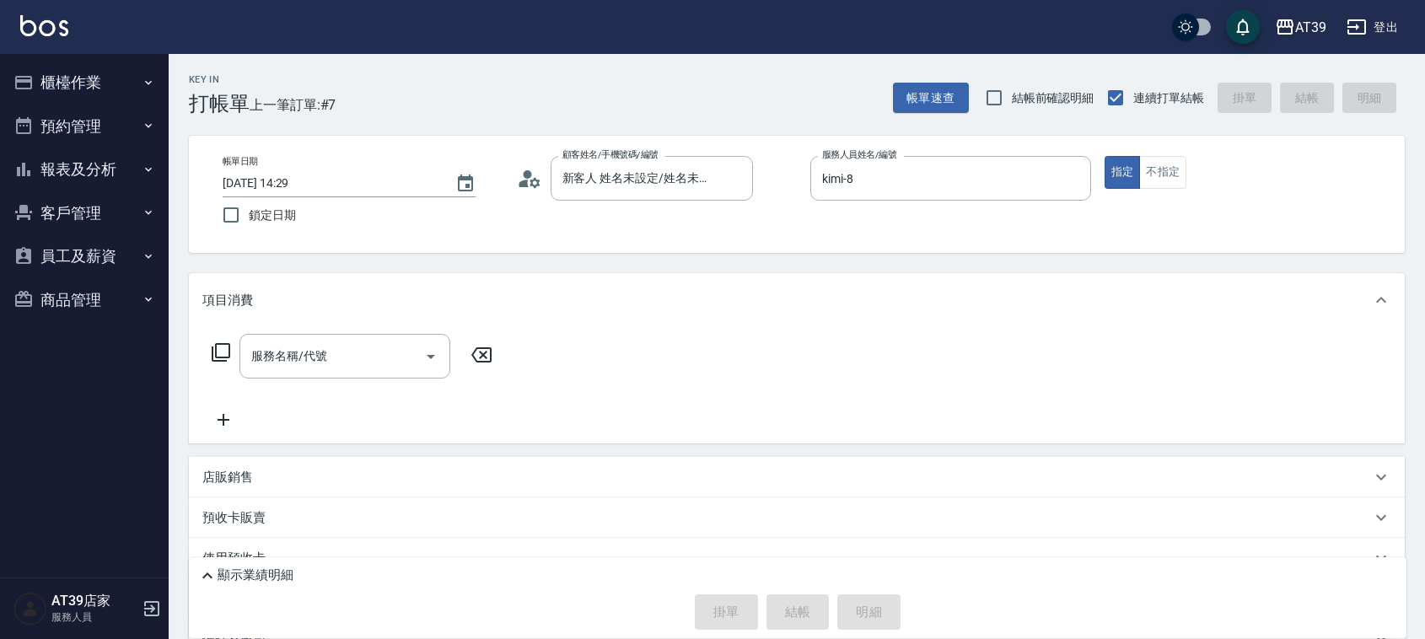
click at [212, 356] on icon at bounding box center [221, 352] width 19 height 19
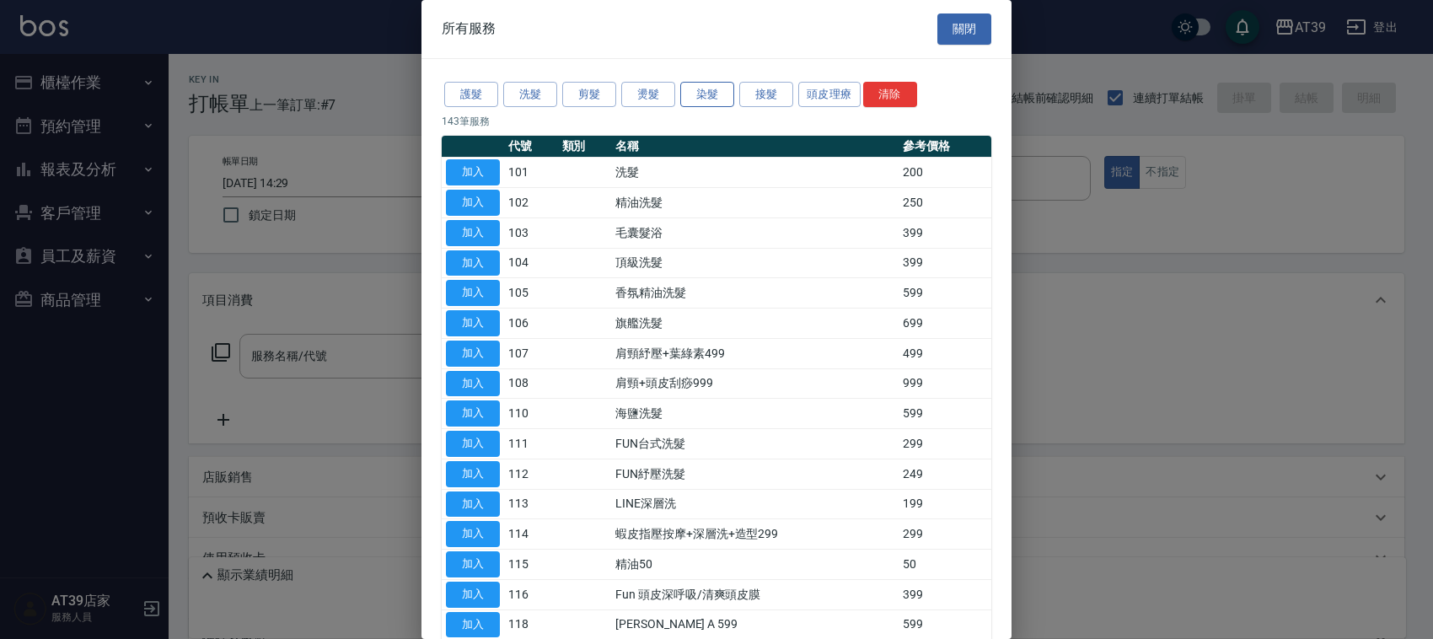
click at [702, 93] on button "染髮" at bounding box center [707, 95] width 54 height 26
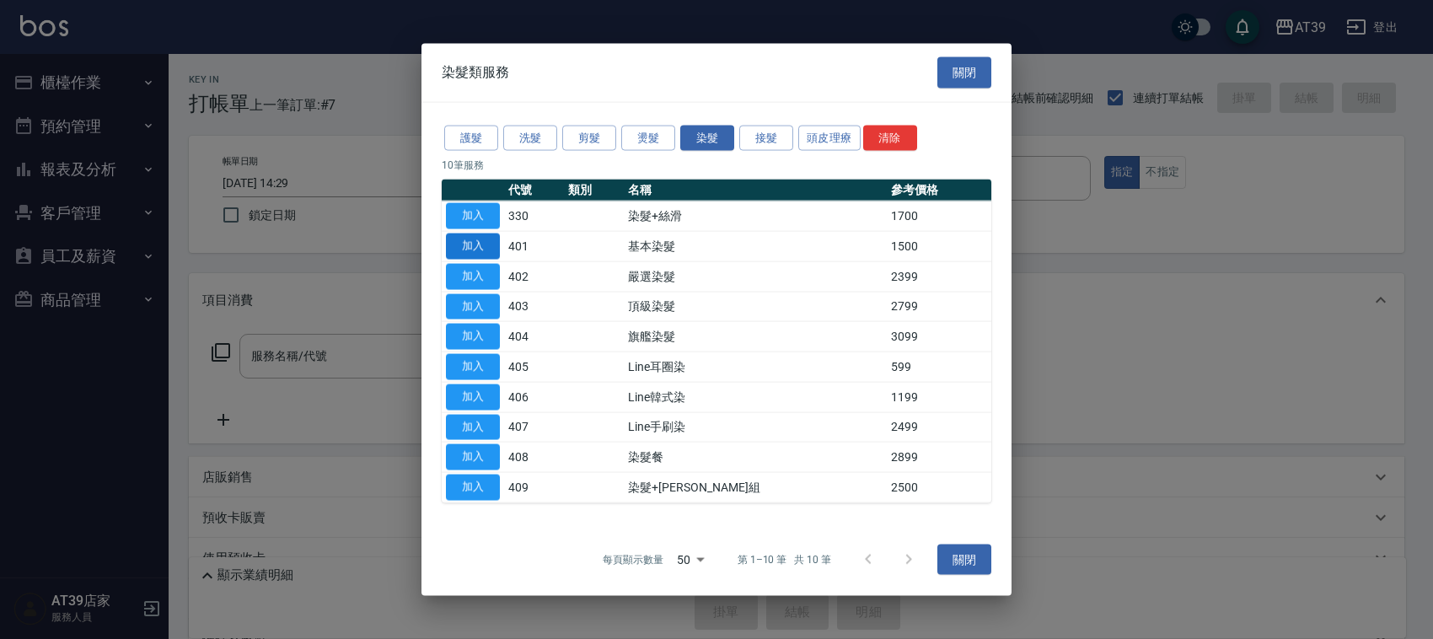
click at [472, 238] on button "加入" at bounding box center [473, 247] width 54 height 26
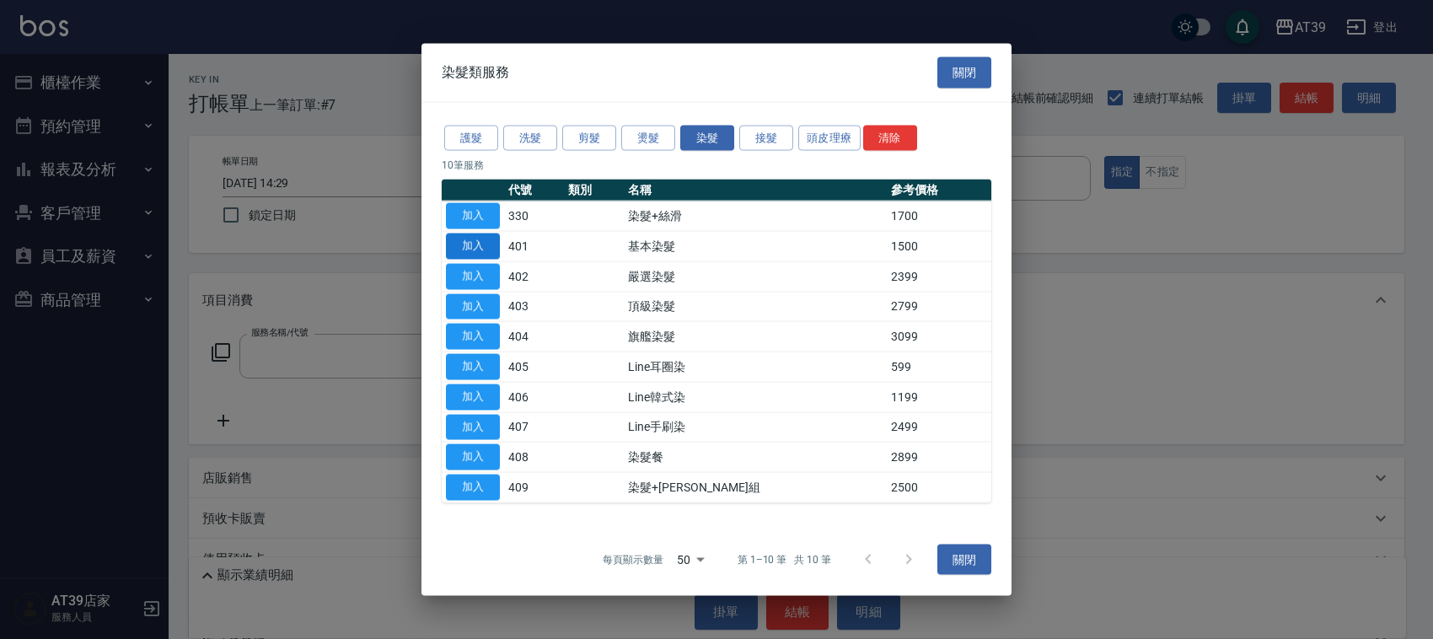
type input "基本染髮(401)"
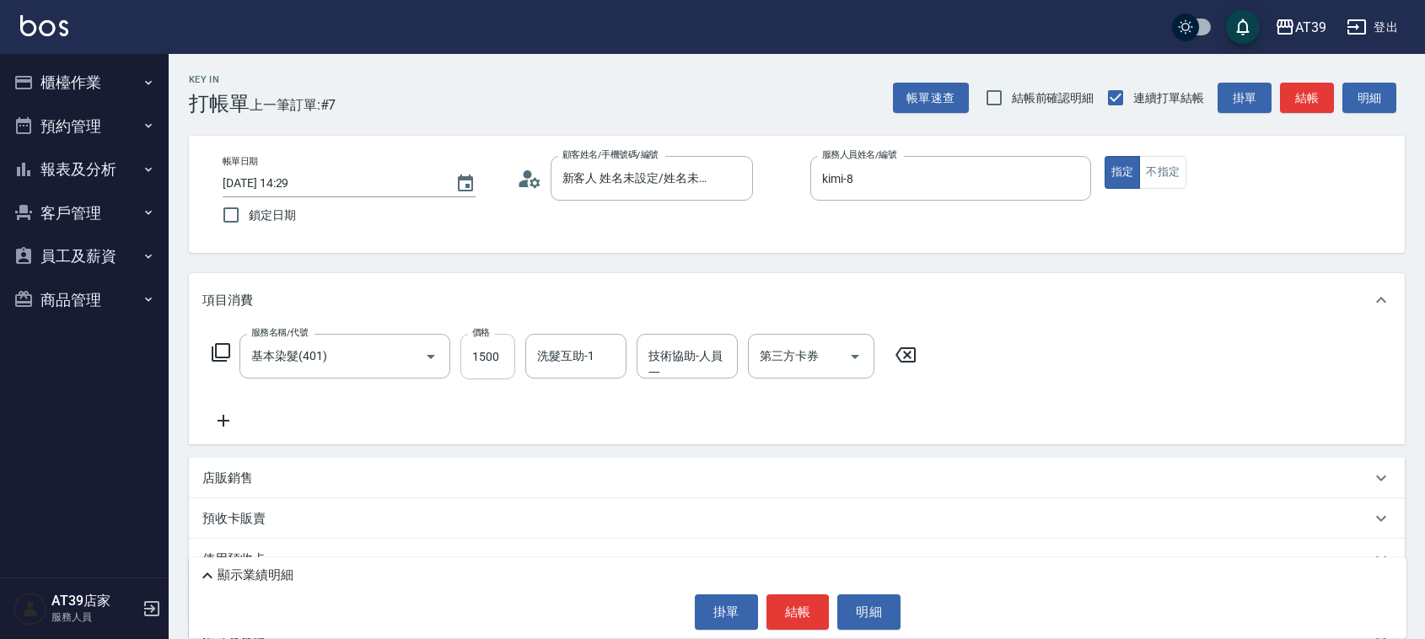
click at [485, 373] on input "1500" at bounding box center [487, 357] width 55 height 46
type input "2800"
click at [588, 350] on div "洗髮互助-1 洗髮互助-1" at bounding box center [575, 356] width 101 height 45
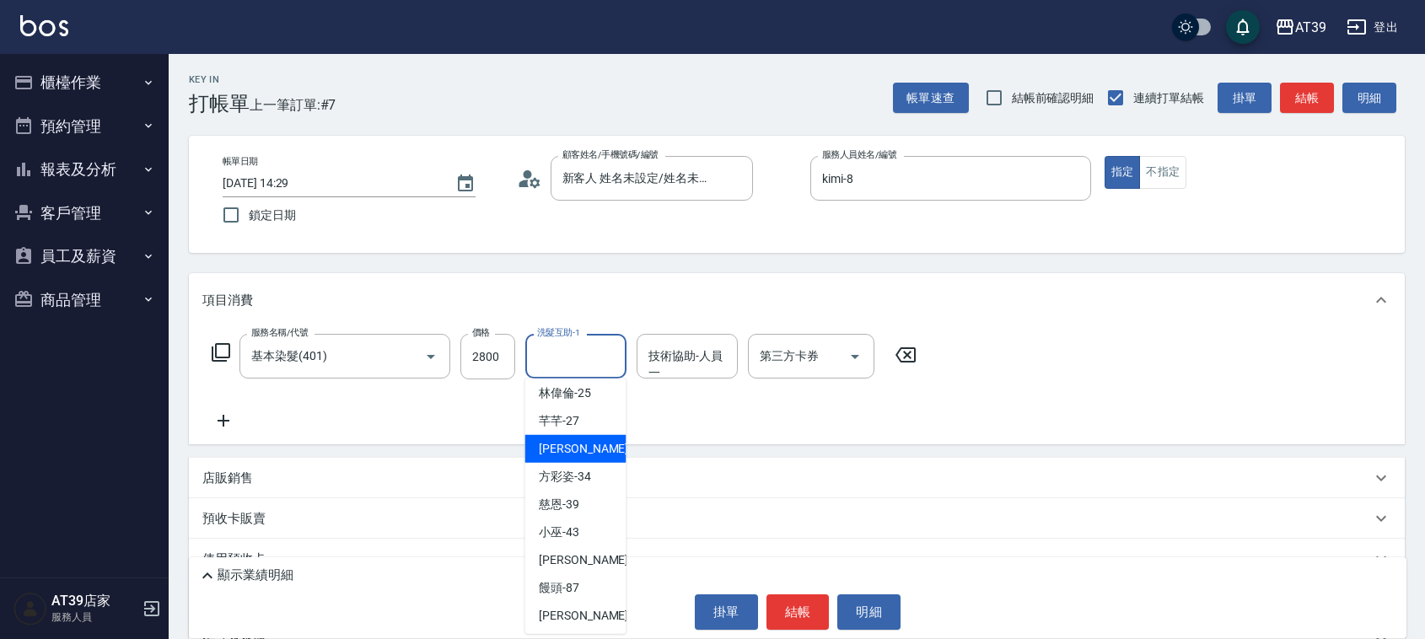
scroll to position [276, 0]
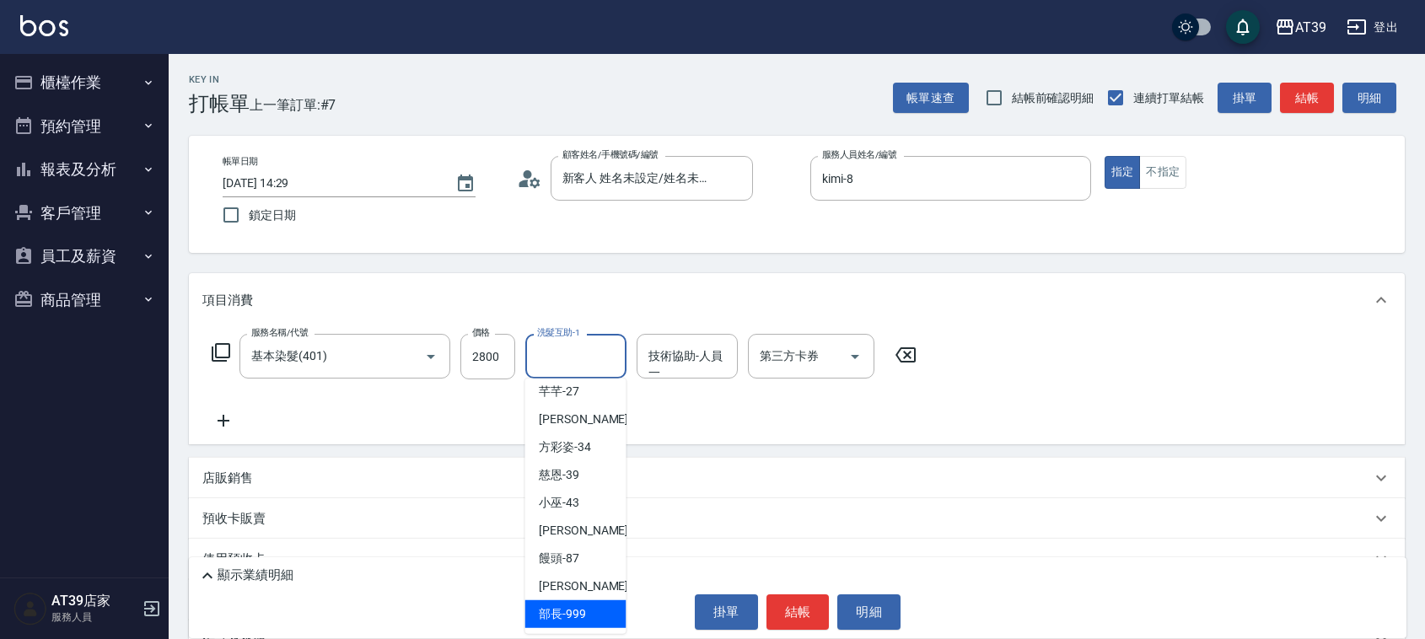
click at [551, 611] on span "部長 -999" at bounding box center [562, 614] width 47 height 18
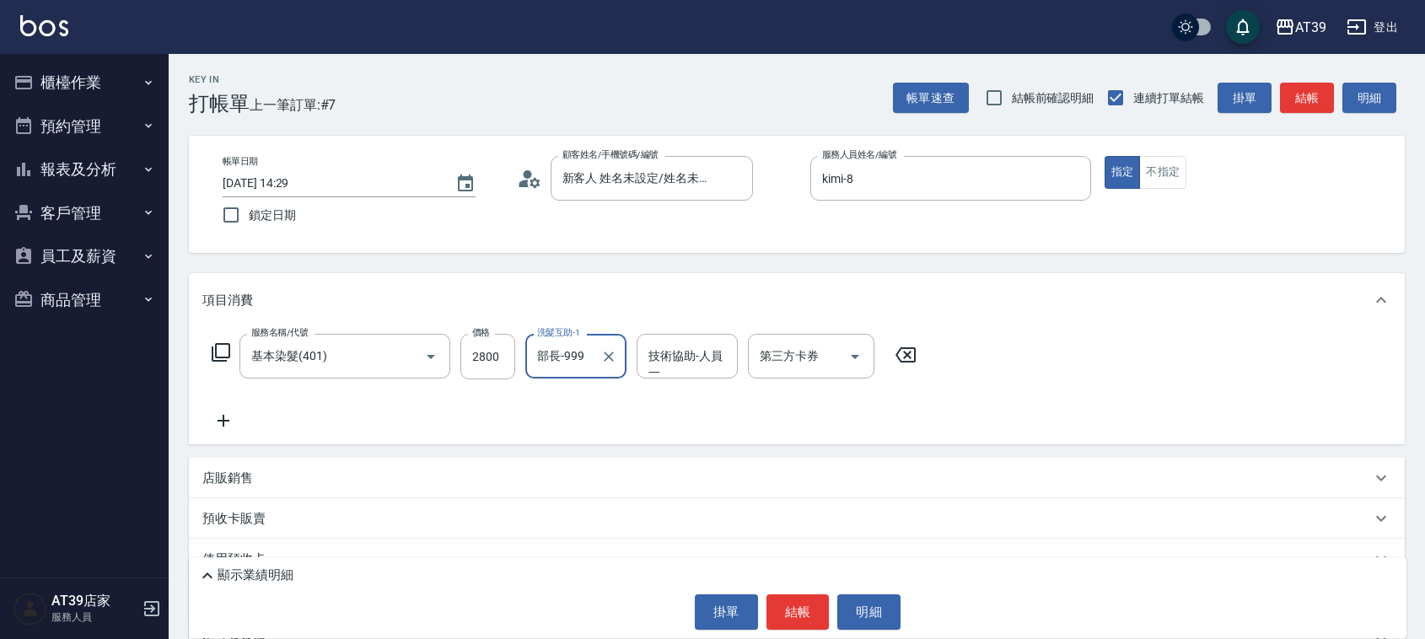
type input "部長-999"
click at [683, 364] on input "技術協助-人員一" at bounding box center [687, 356] width 86 height 30
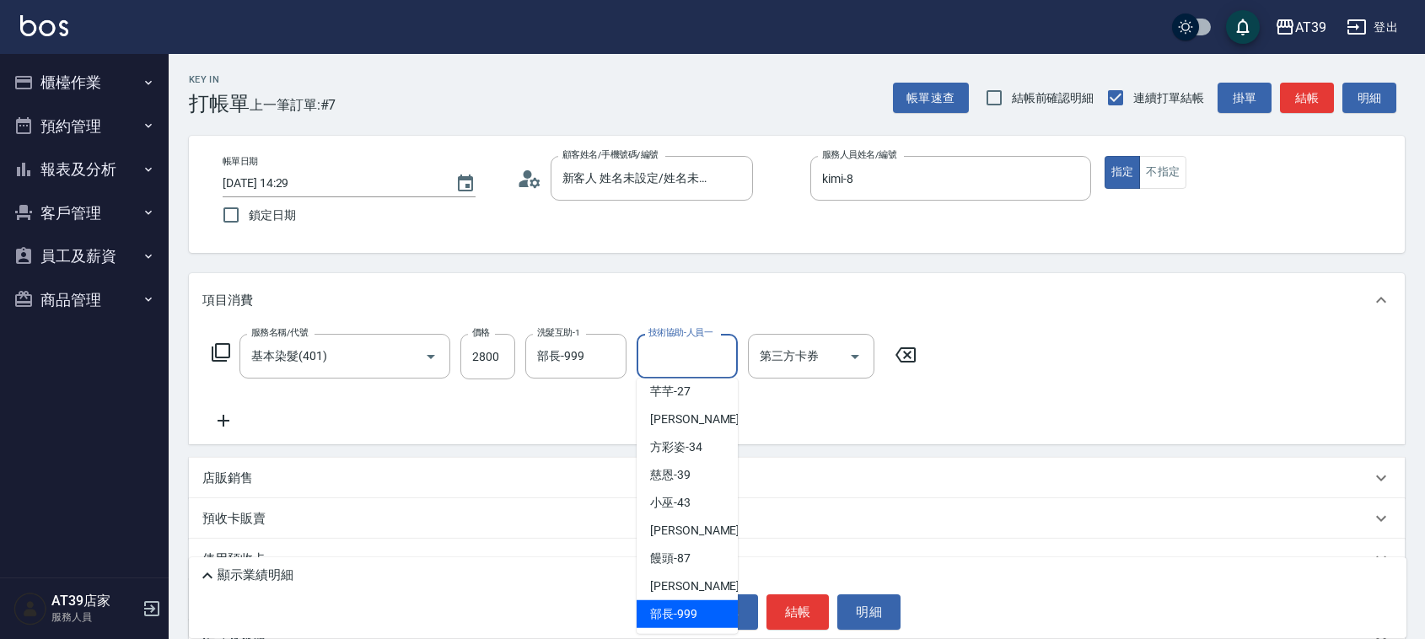
click at [680, 607] on span "部長 -999" at bounding box center [673, 614] width 47 height 18
type input "部長-999"
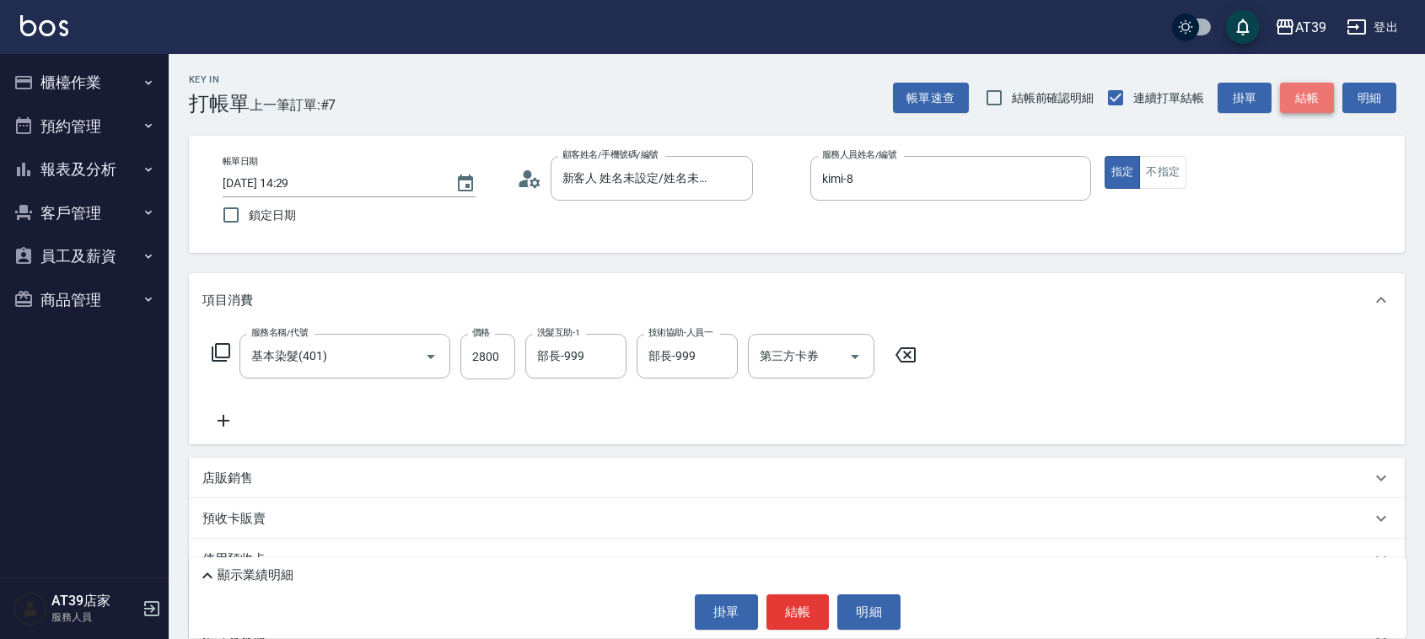
click at [1311, 98] on button "結帳" at bounding box center [1307, 98] width 54 height 31
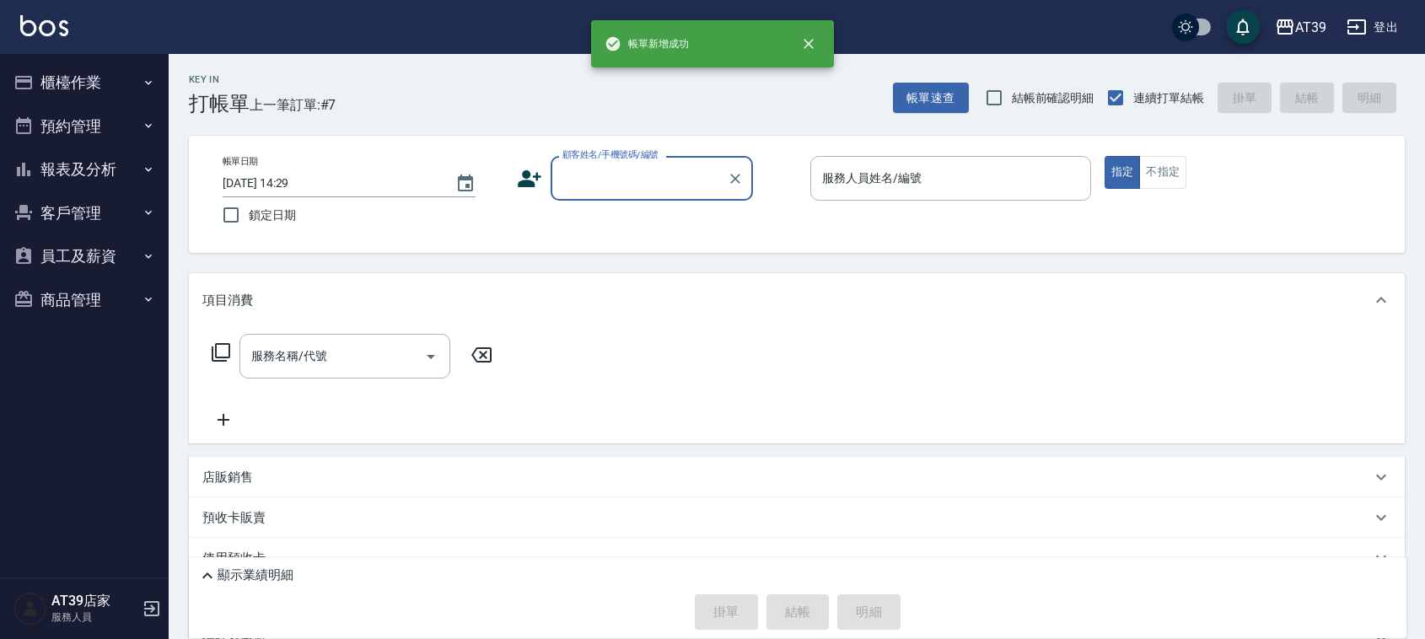
scroll to position [0, 0]
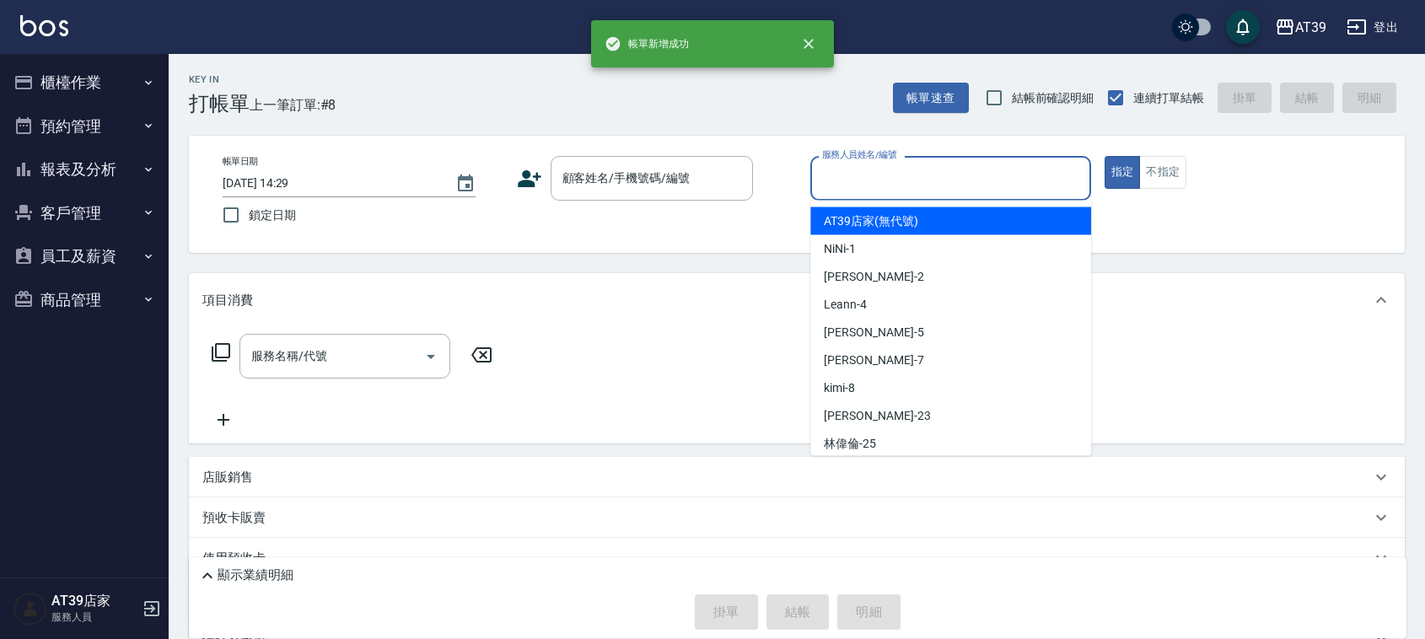
click at [941, 167] on input "服務人員姓名/編號" at bounding box center [951, 179] width 266 height 30
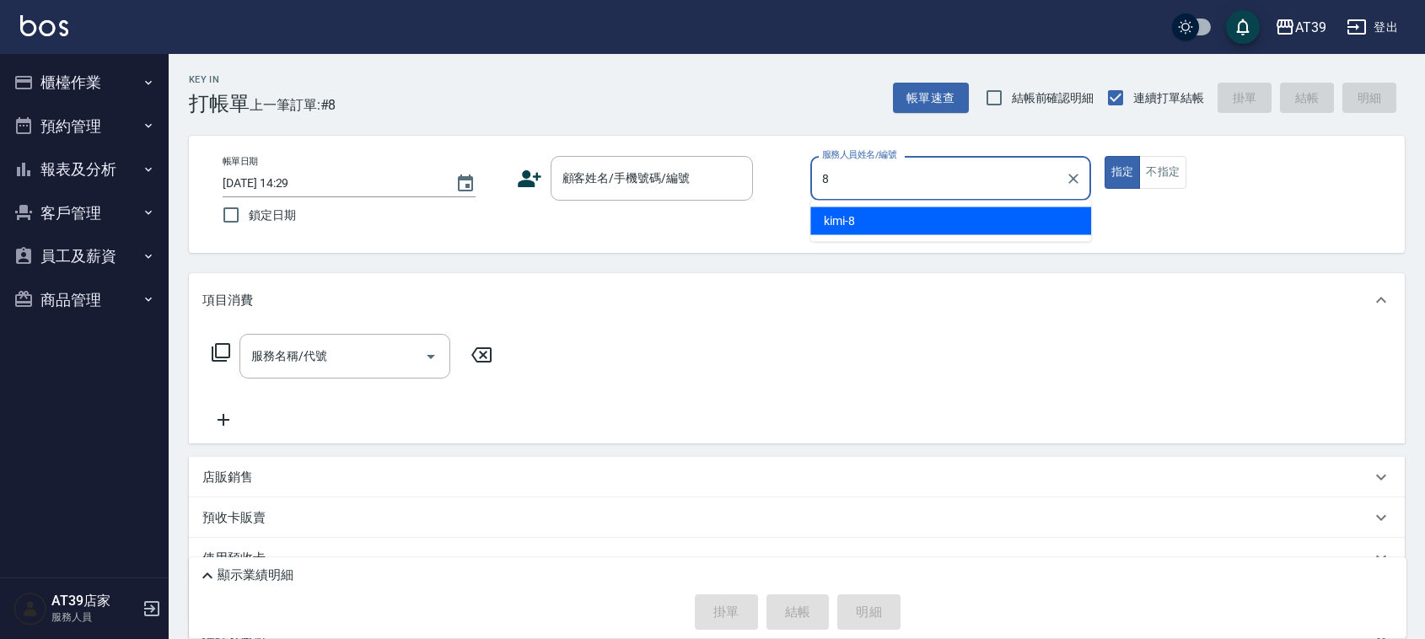
click at [924, 211] on div "kimi -8" at bounding box center [950, 221] width 281 height 28
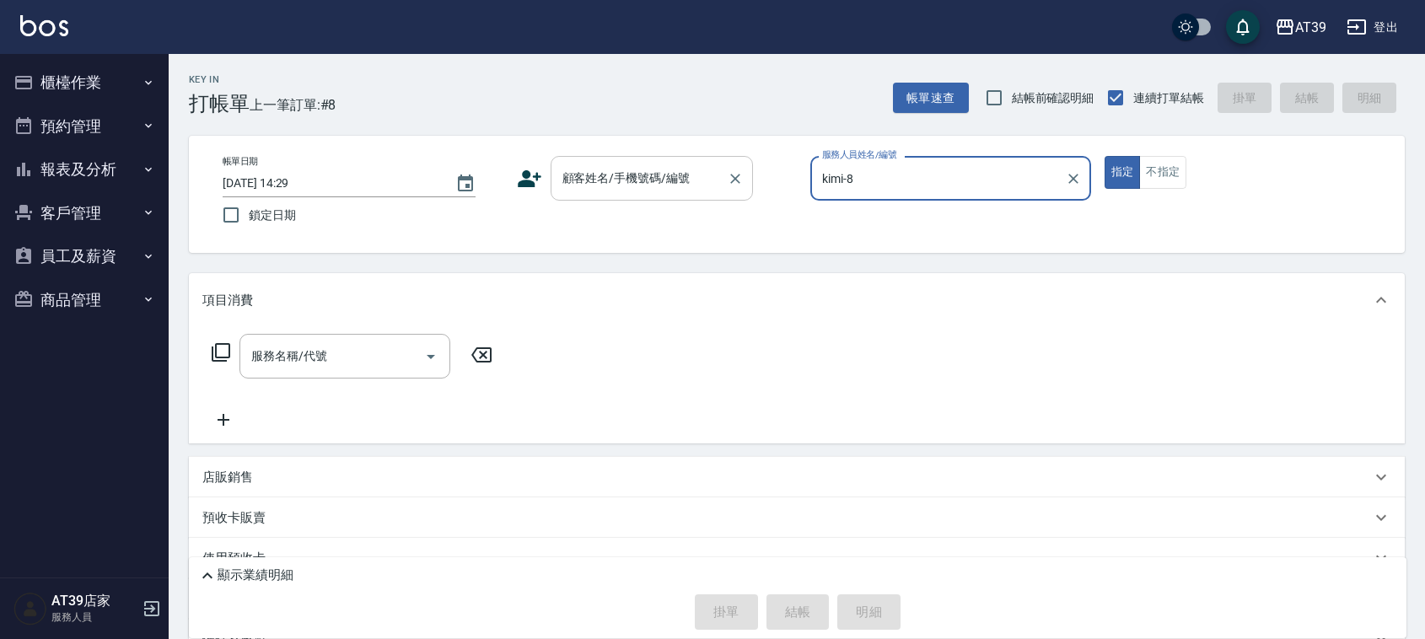
click at [674, 157] on div "顧客姓名/手機號碼/編號" at bounding box center [652, 178] width 202 height 45
type input "kimi-8"
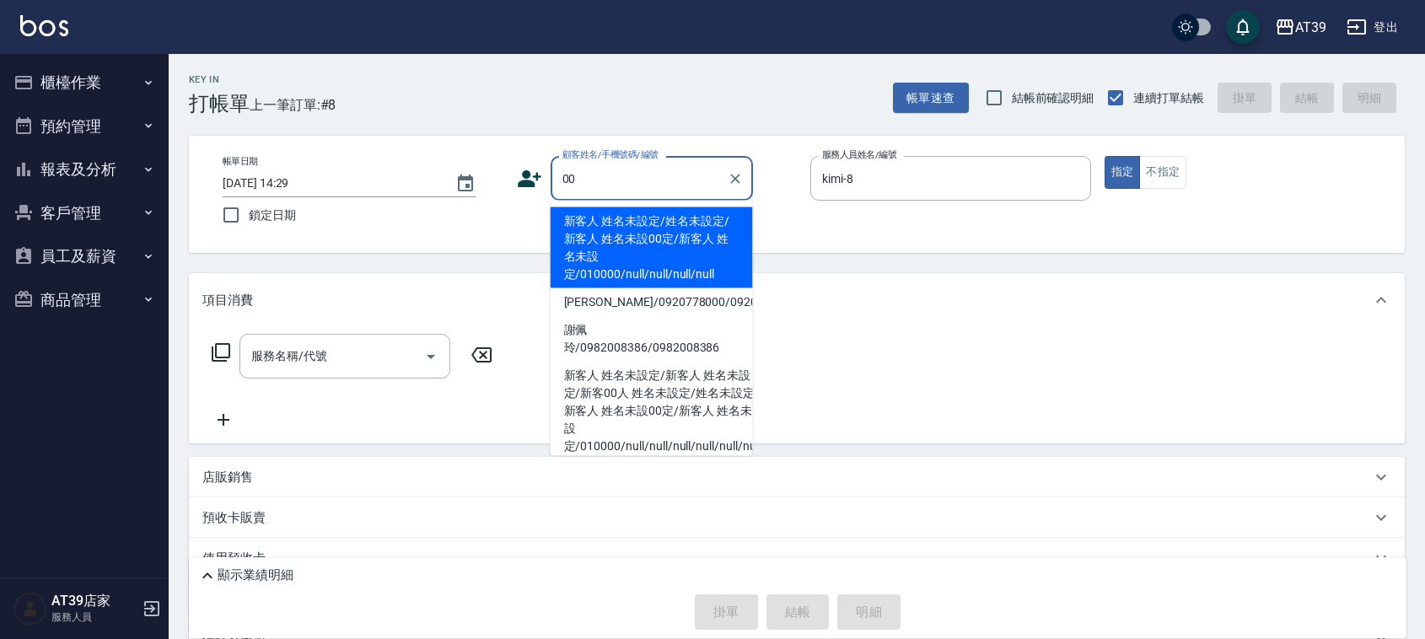
click at [659, 232] on li "新客人 姓名未設定/姓名未設定/新客人 姓名未設00定/新客人 姓名未設定/010000/null/null/null/null" at bounding box center [652, 247] width 202 height 81
type input "新客人 姓名未設定/姓名未設定/新客人 姓名未設00定/新客人 姓名未設定/010000/null/null/null/null"
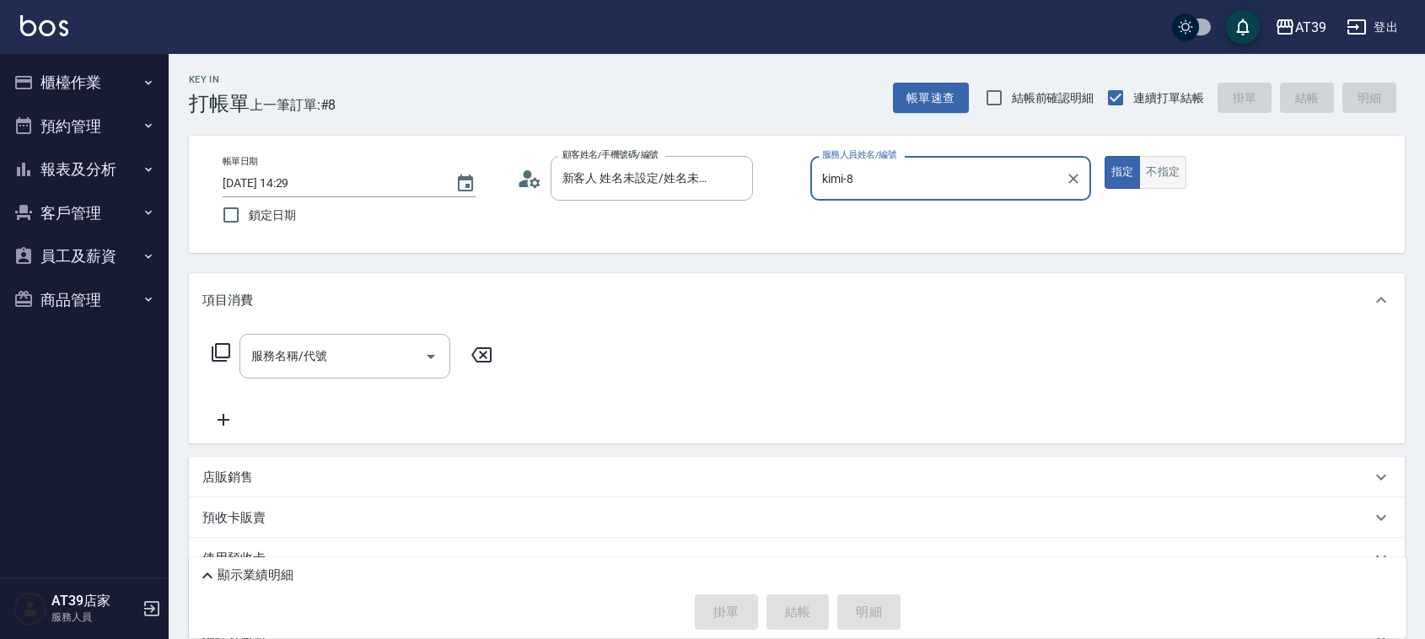
drag, startPoint x: 1145, startPoint y: 159, endPoint x: 1152, endPoint y: 164, distance: 9.0
click at [1147, 159] on button "不指定" at bounding box center [1162, 172] width 47 height 33
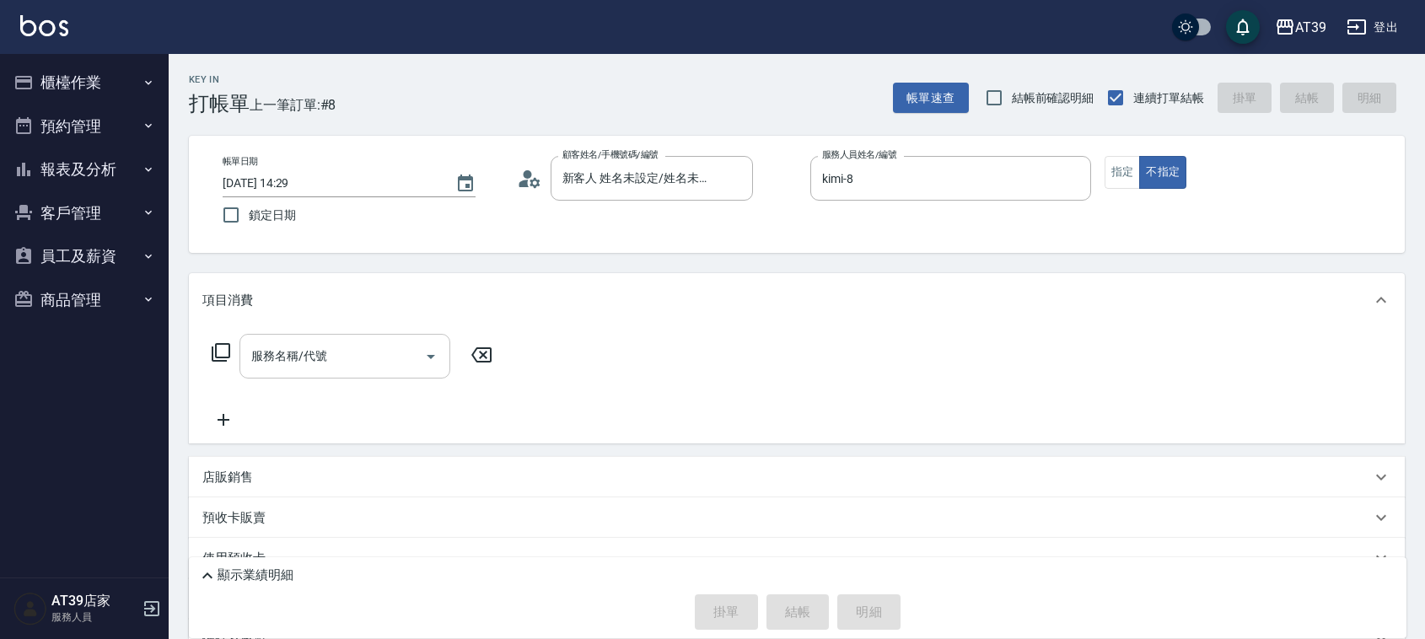
click at [338, 364] on input "服務名稱/代號" at bounding box center [332, 356] width 170 height 30
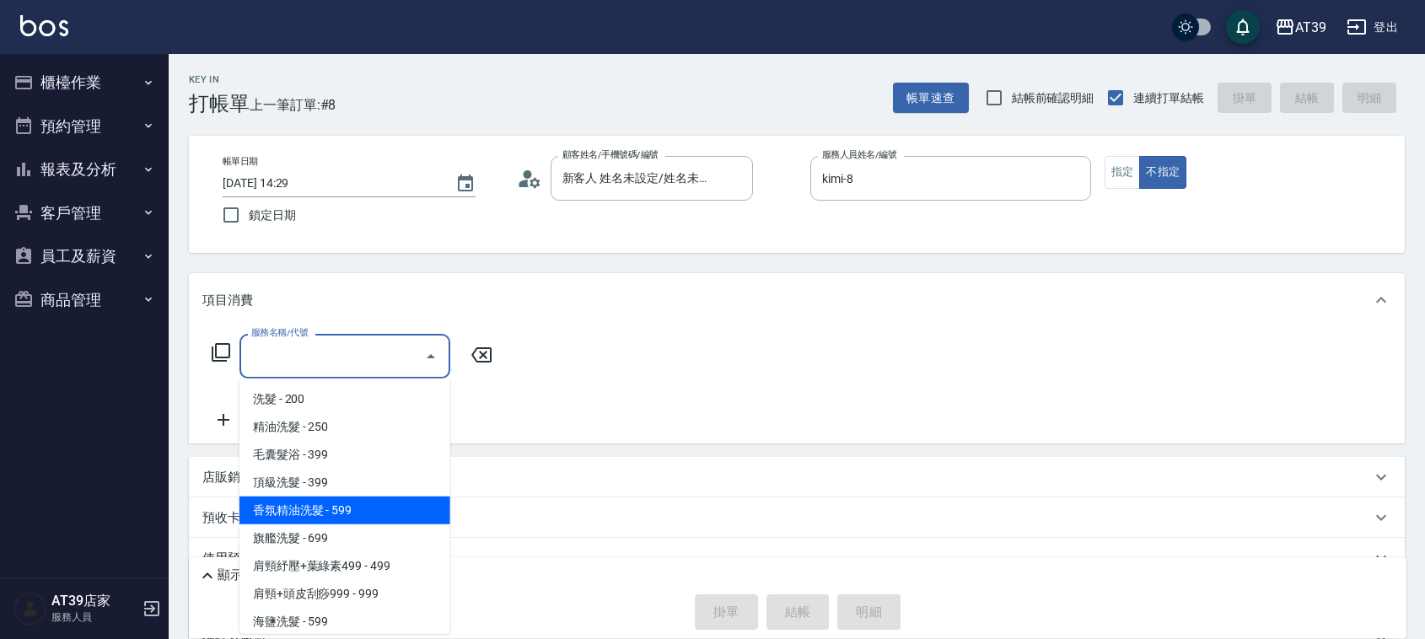
click at [325, 508] on span "香氛精油洗髮 - 599" at bounding box center [344, 511] width 211 height 28
type input "香氛精油洗髮(105)"
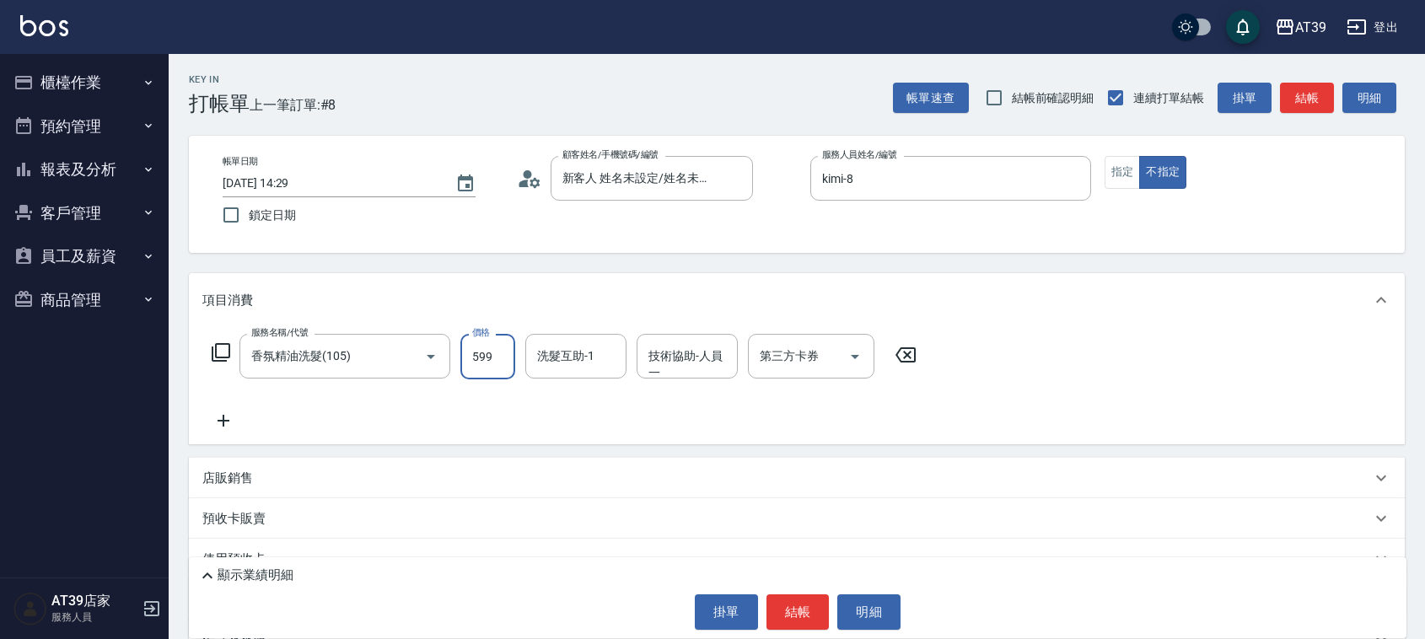
click at [495, 363] on input "599" at bounding box center [487, 357] width 55 height 46
type input "699"
click at [583, 356] on div "洗髮互助-1 洗髮互助-1" at bounding box center [575, 356] width 101 height 45
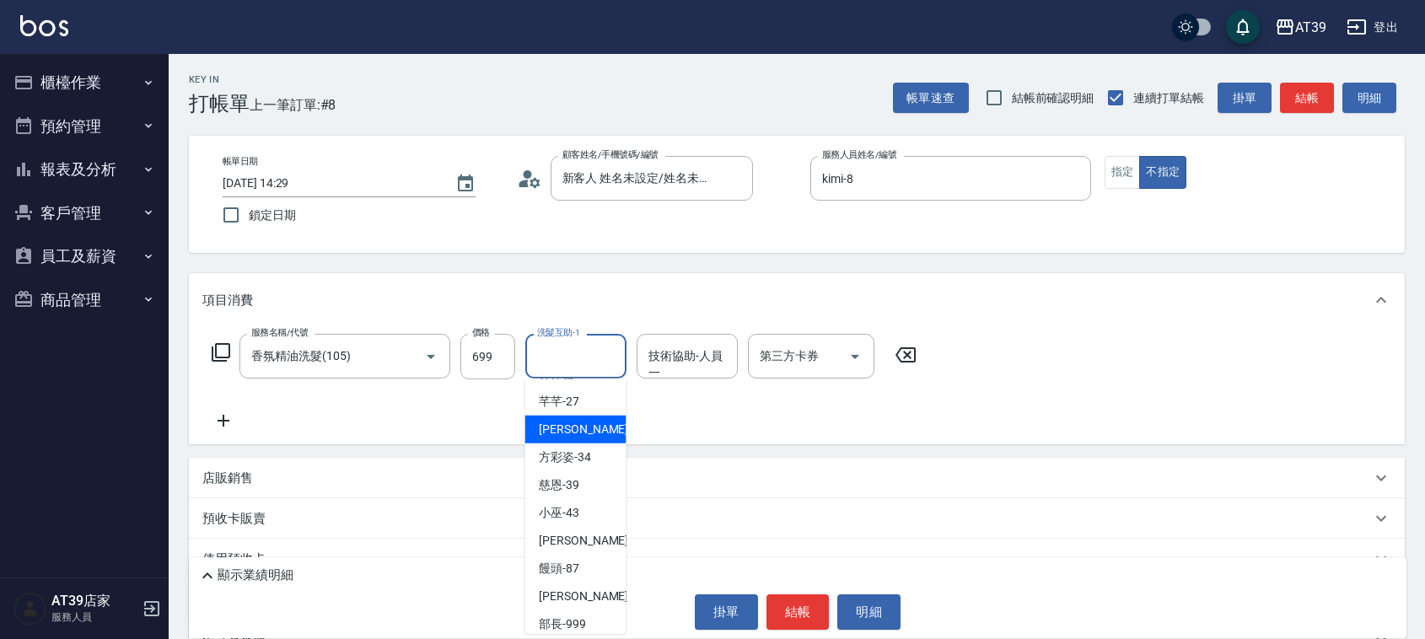
scroll to position [276, 0]
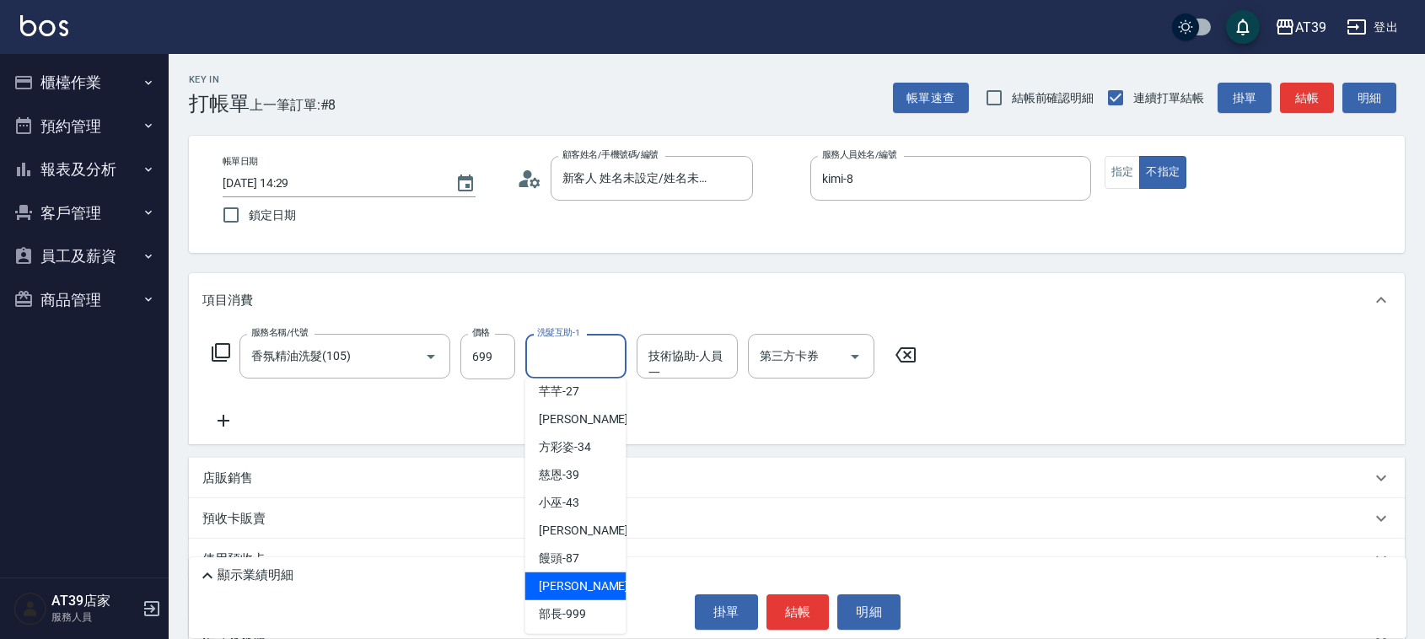
click at [559, 596] on div "思敏 -99" at bounding box center [575, 586] width 101 height 28
type input "思敏-99"
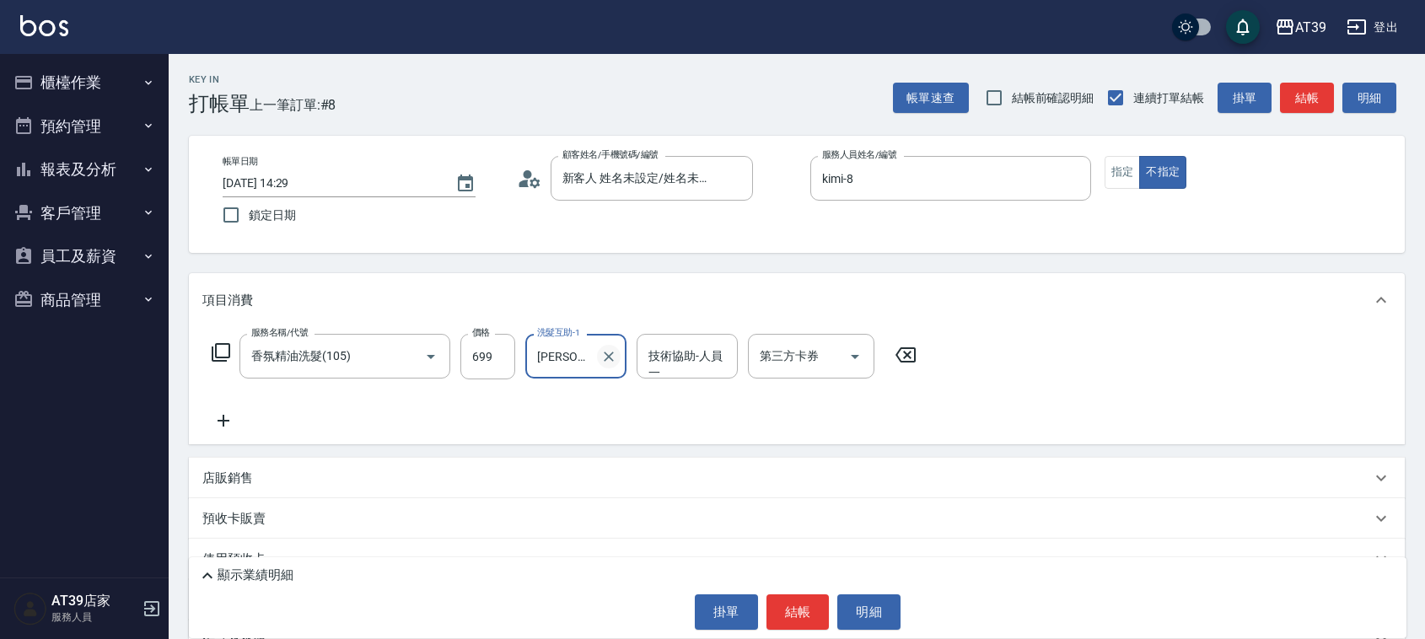
click at [611, 360] on icon "Clear" at bounding box center [608, 356] width 17 height 17
click at [561, 361] on input "洗髮互助-1" at bounding box center [576, 356] width 86 height 30
click at [575, 397] on span "部長 -999" at bounding box center [562, 399] width 47 height 18
type input "部長-999"
click at [666, 364] on div "技術協助-人員一 技術協助-人員一" at bounding box center [687, 356] width 101 height 45
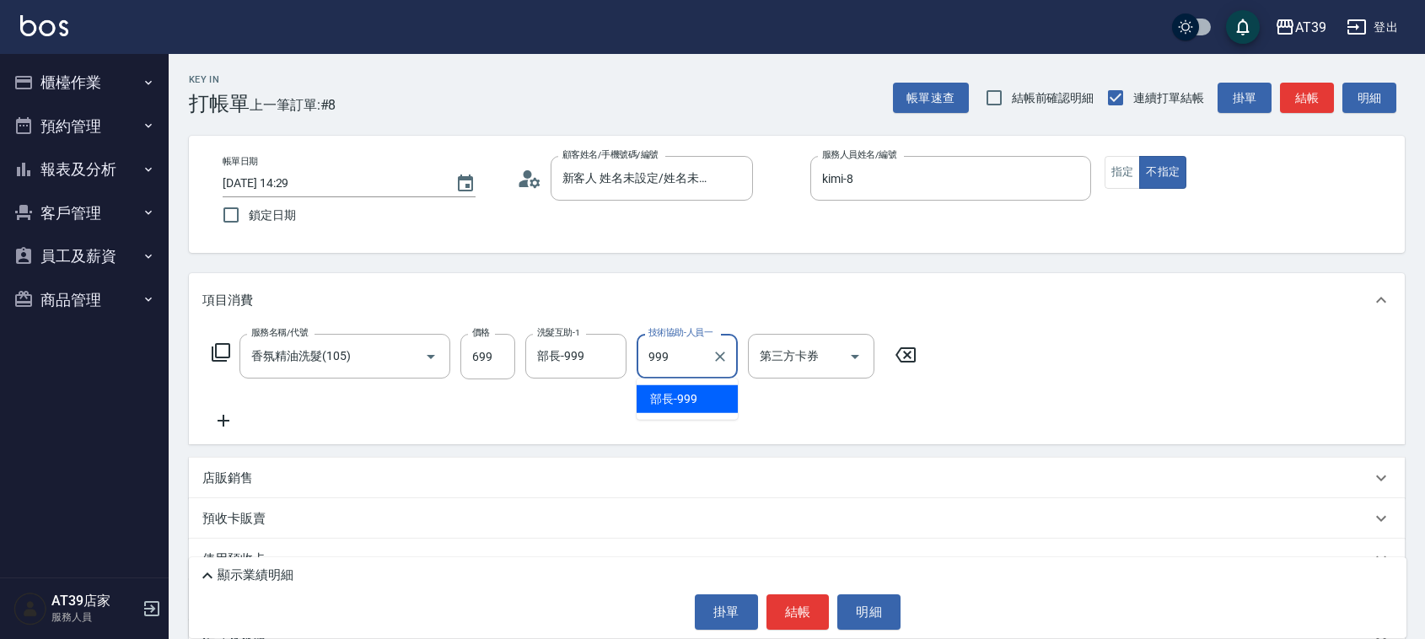
click at [687, 396] on span "部長 -999" at bounding box center [673, 399] width 47 height 18
type input "部長-999"
click at [1312, 95] on button "結帳" at bounding box center [1307, 98] width 54 height 31
type input "2025/09/12 14:30"
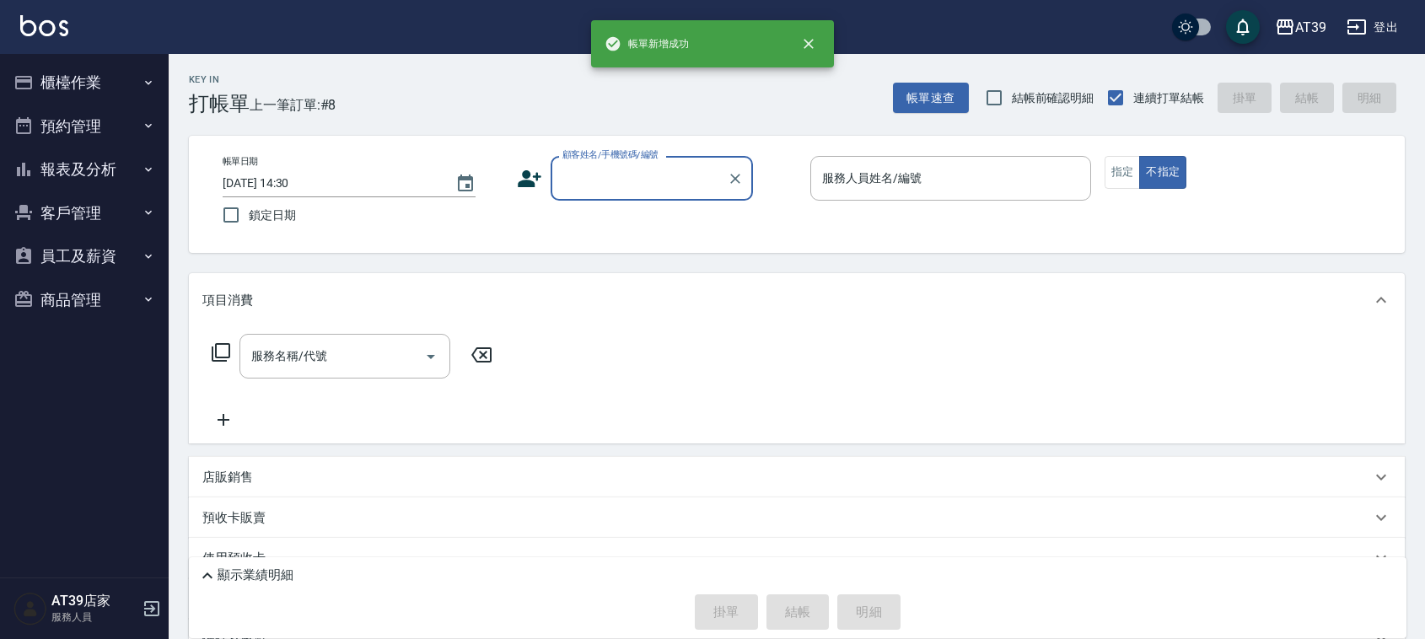
scroll to position [0, 0]
click at [44, 166] on button "報表及分析" at bounding box center [84, 170] width 155 height 44
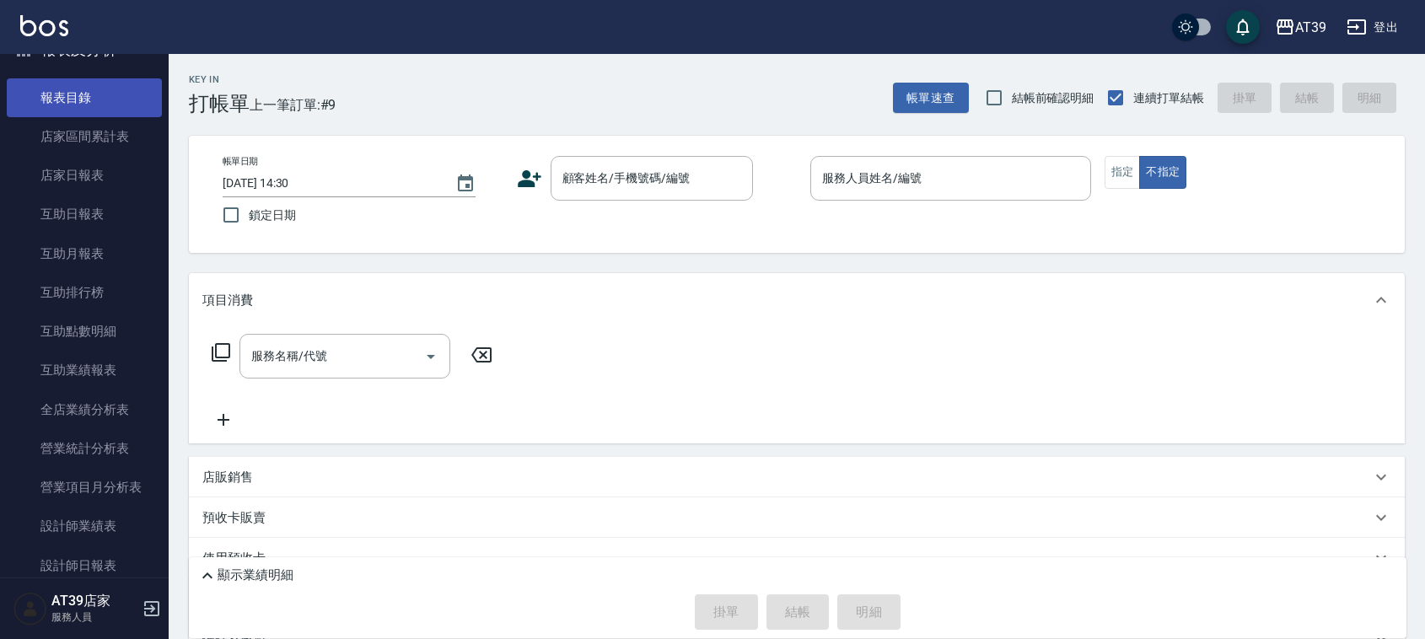
scroll to position [211, 0]
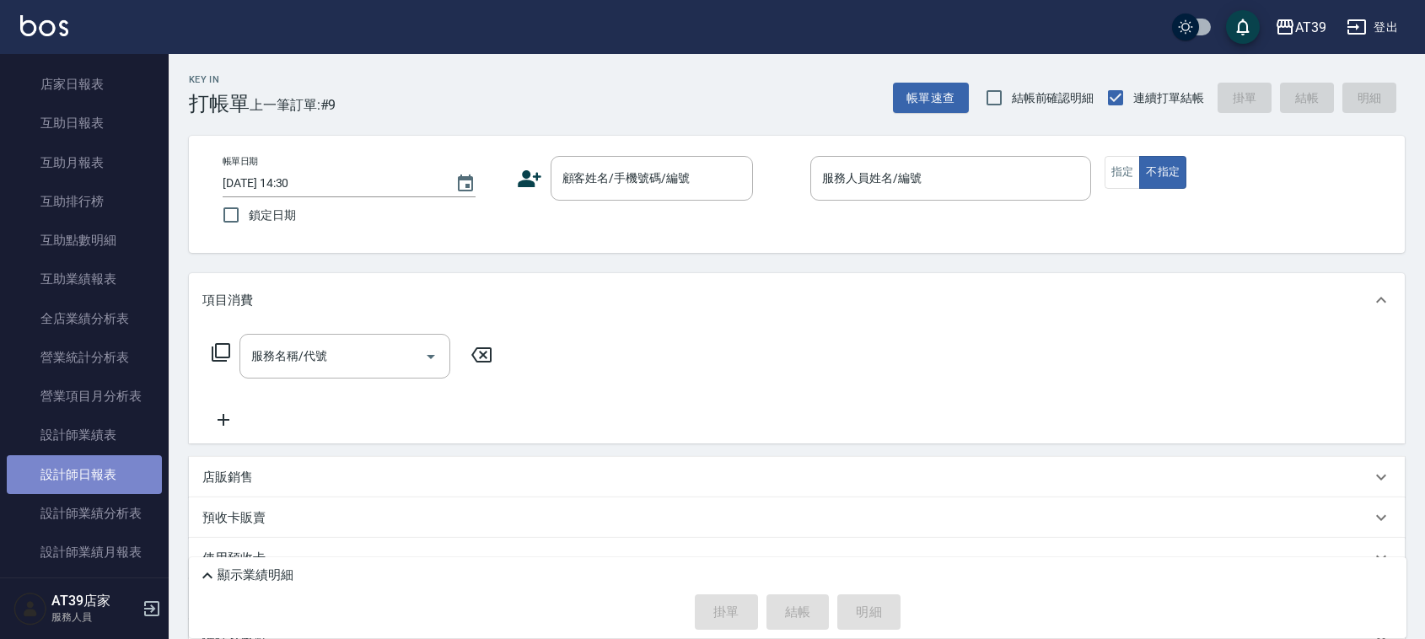
click at [97, 477] on link "設計師日報表" at bounding box center [84, 474] width 155 height 39
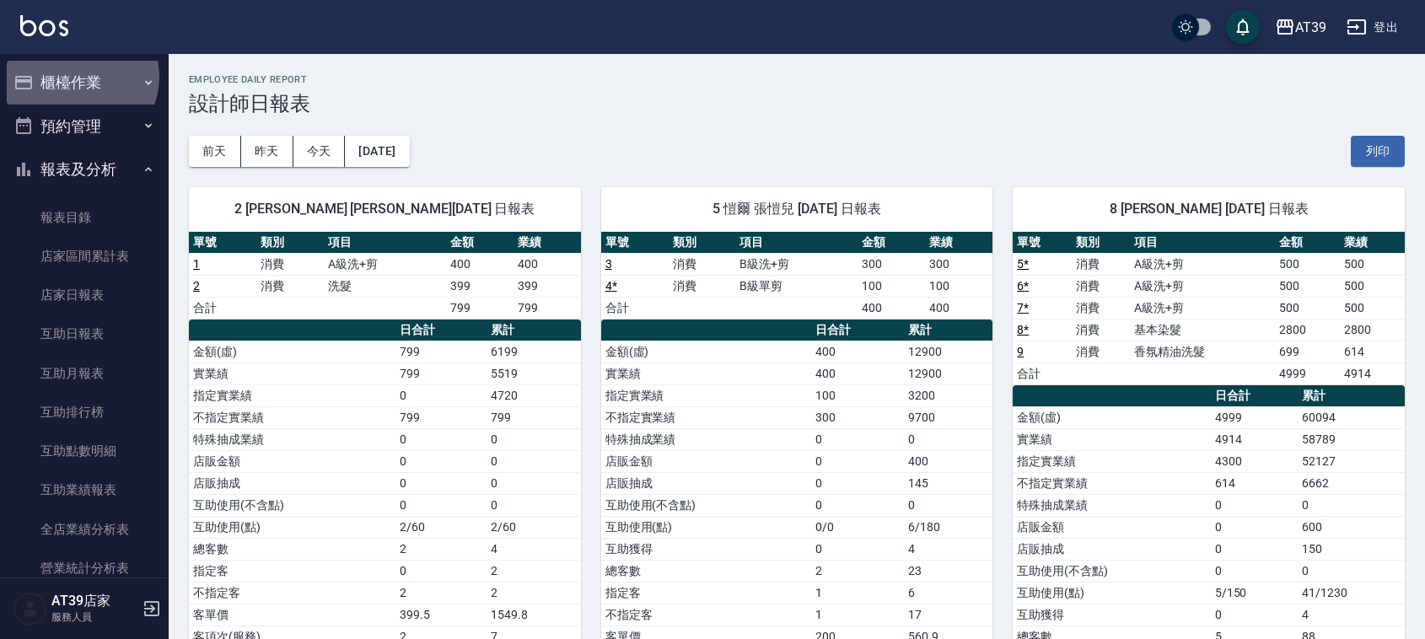
click at [78, 77] on button "櫃檯作業" at bounding box center [84, 83] width 155 height 44
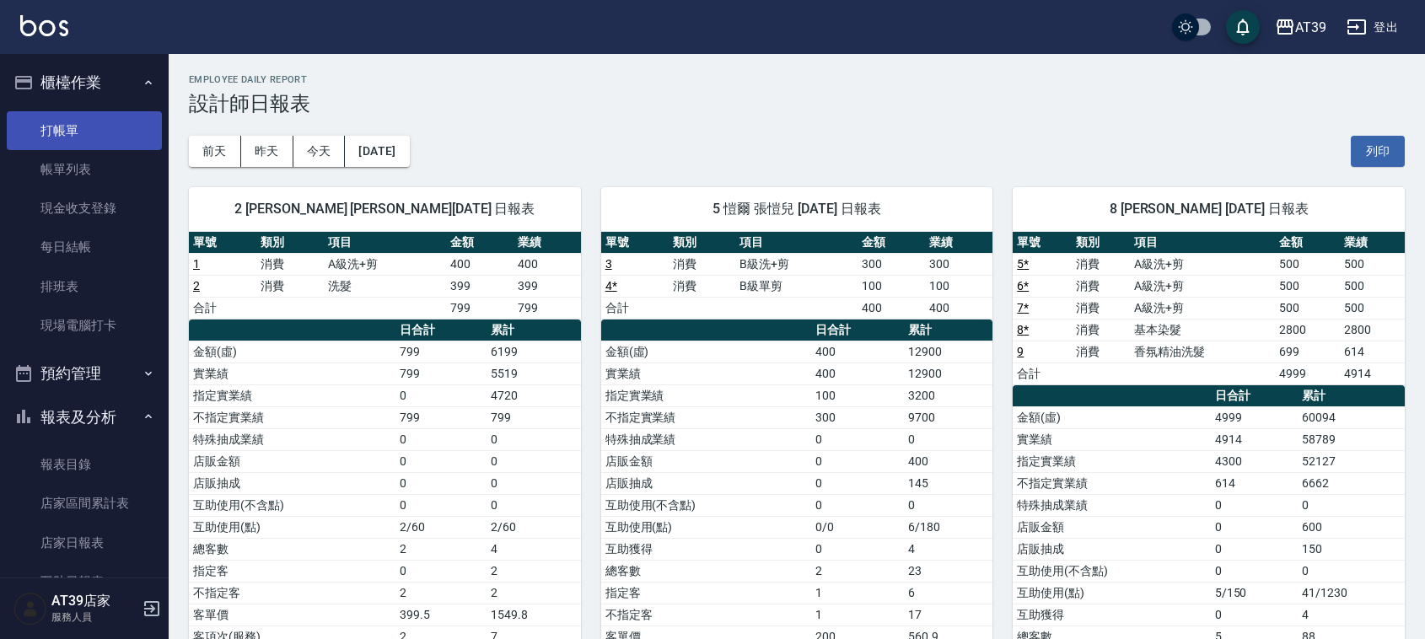
click at [46, 132] on link "打帳單" at bounding box center [84, 130] width 155 height 39
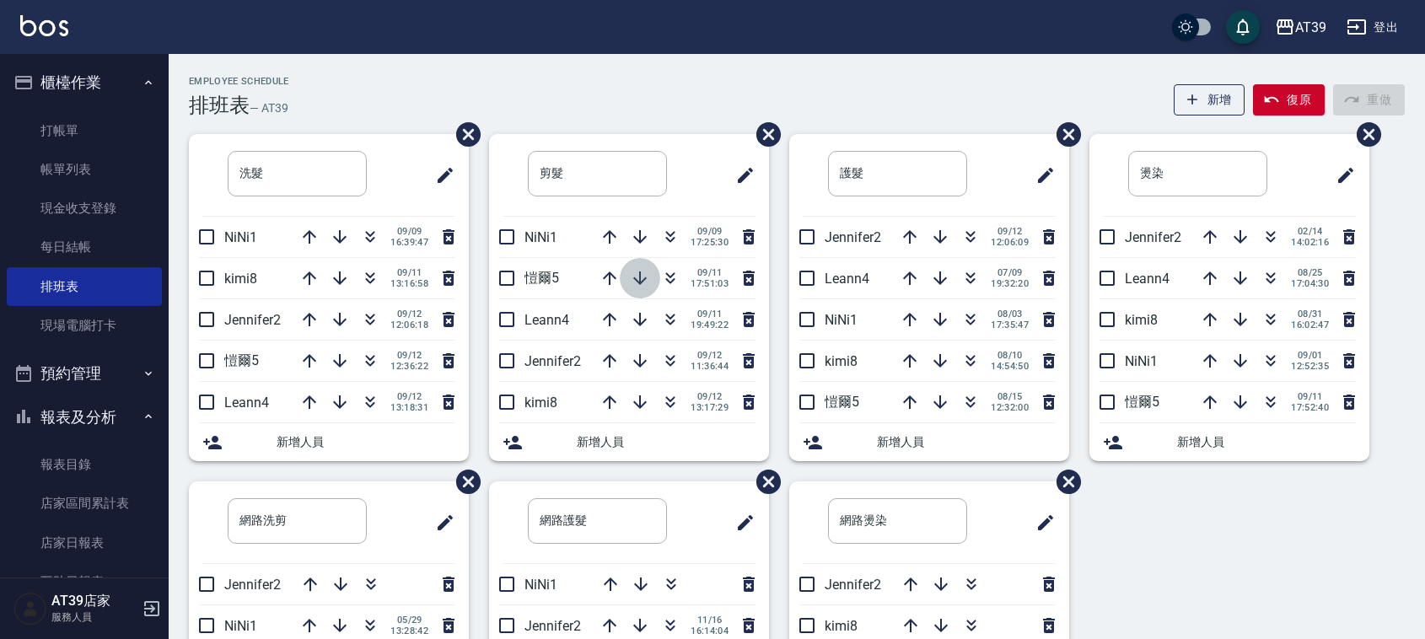
click at [637, 281] on icon "button" at bounding box center [639, 277] width 13 height 13
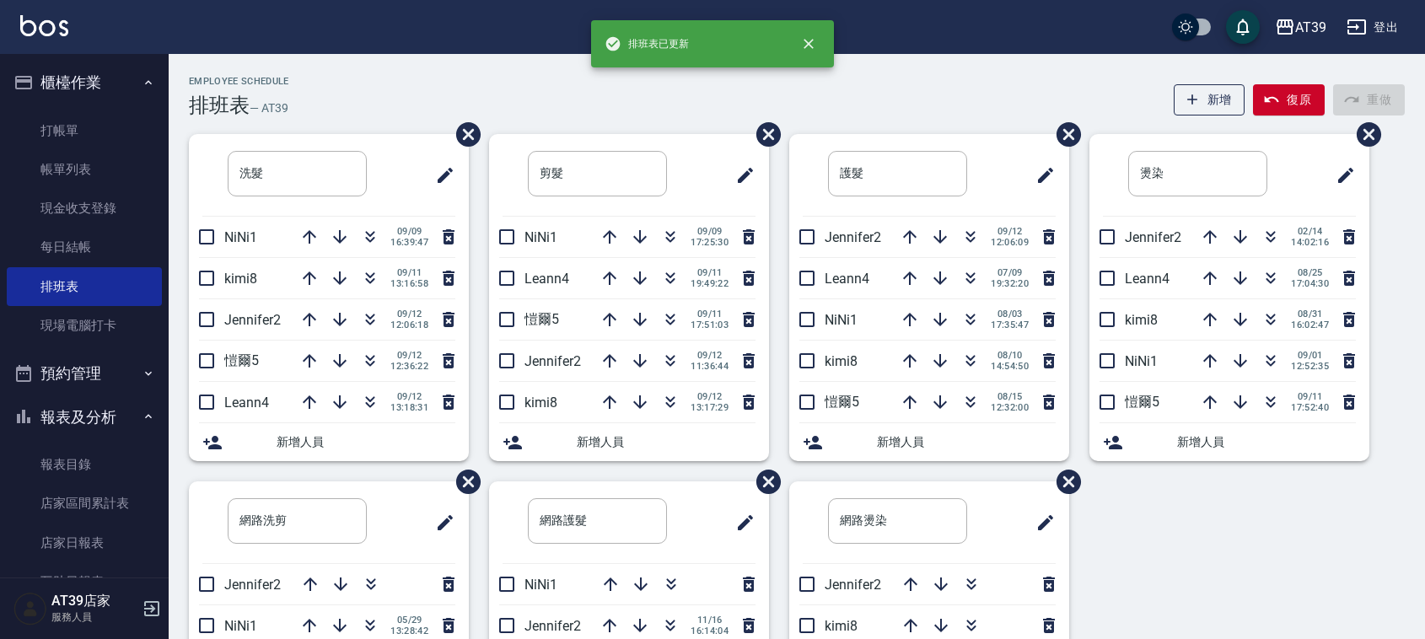
click at [637, 281] on icon "button" at bounding box center [639, 277] width 13 height 13
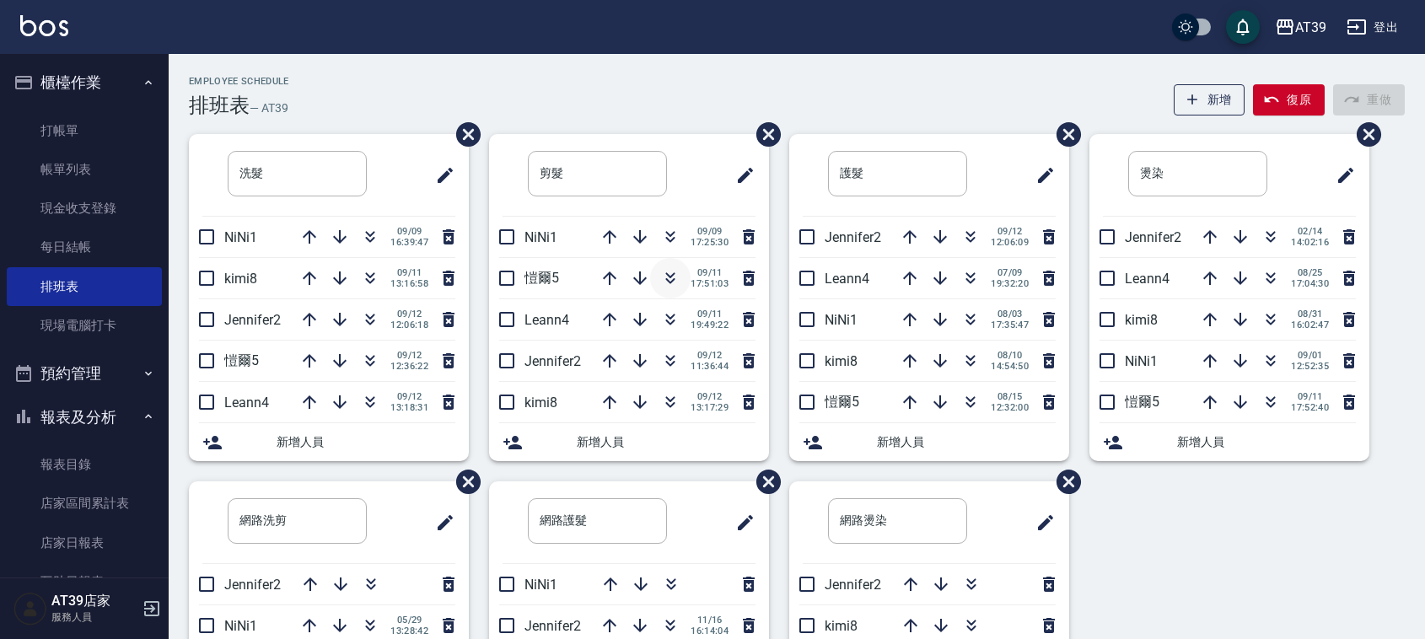
click at [669, 277] on icon "button" at bounding box center [670, 276] width 9 height 6
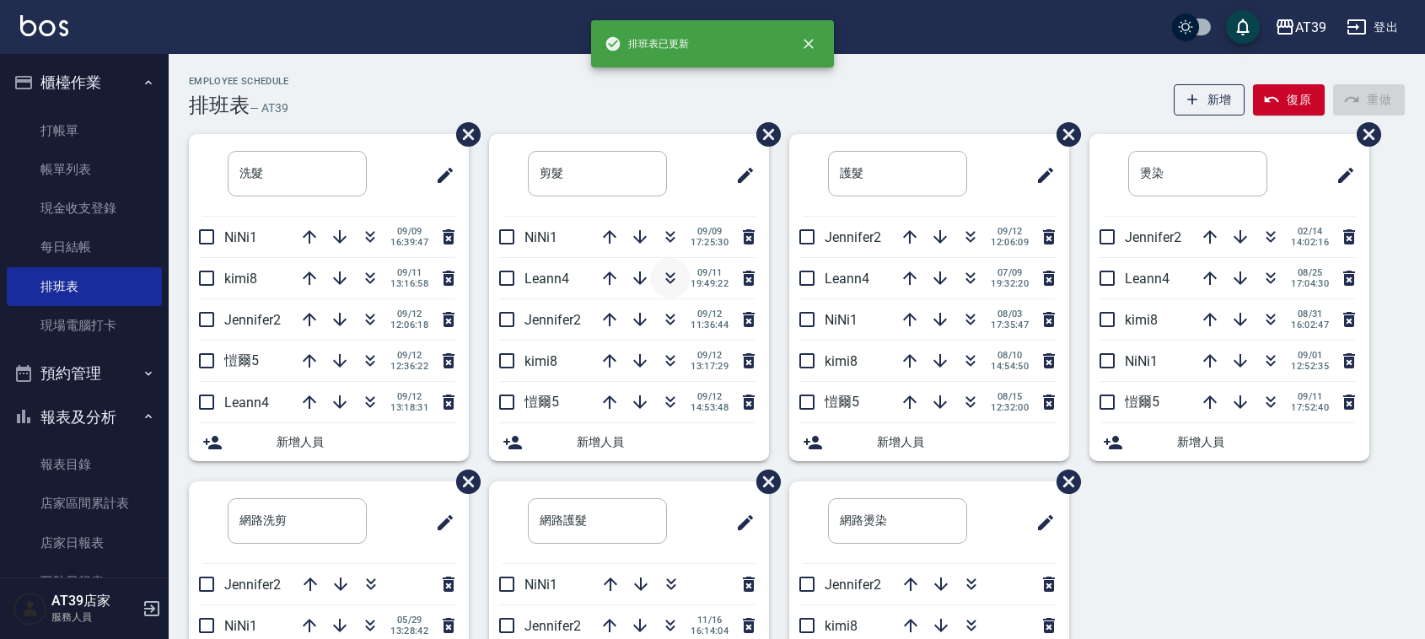
click at [668, 279] on icon "button" at bounding box center [670, 278] width 20 height 20
